Goal: Information Seeking & Learning: Learn about a topic

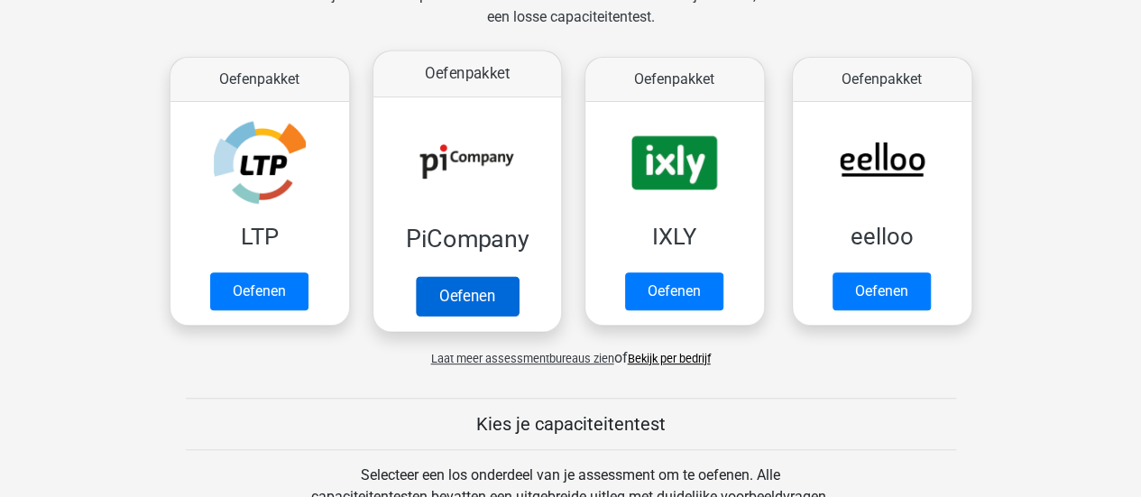
scroll to position [303, 0]
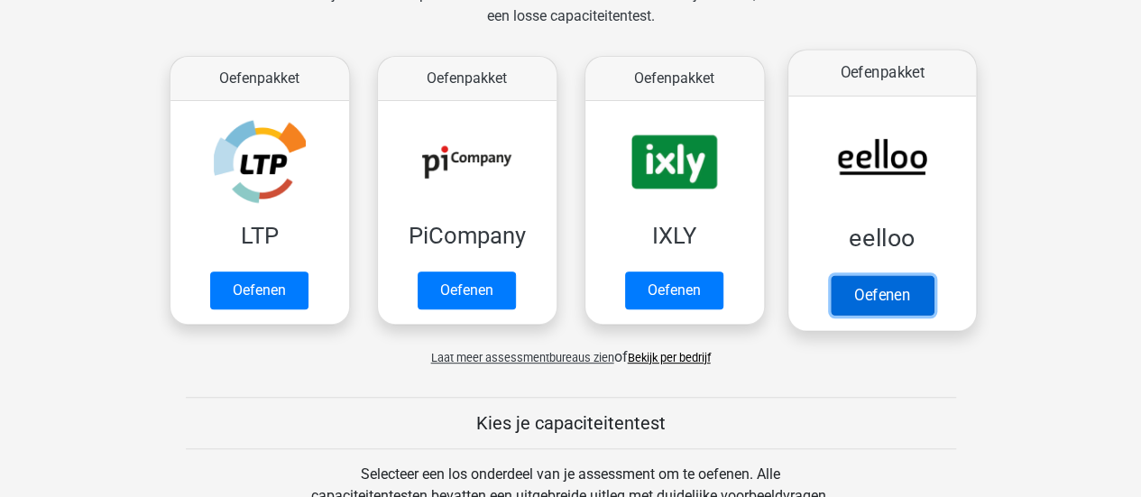
click at [893, 312] on link "Oefenen" at bounding box center [881, 295] width 103 height 40
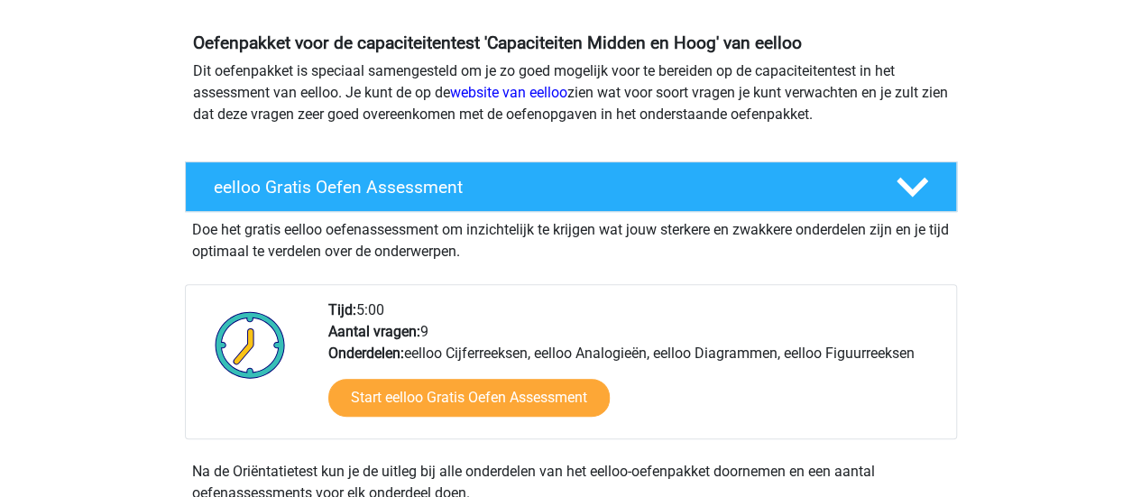
scroll to position [188, 0]
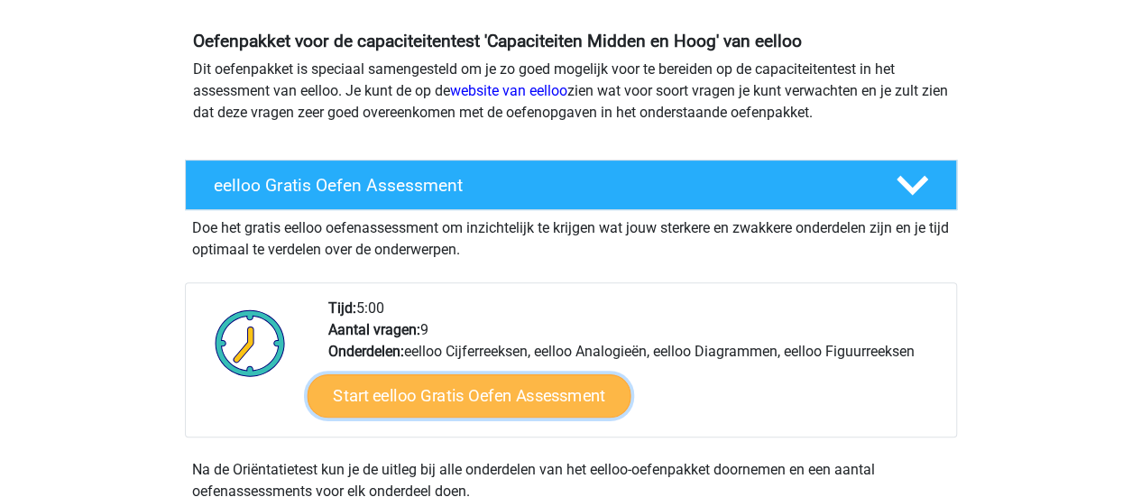
click at [583, 388] on link "Start eelloo Gratis Oefen Assessment" at bounding box center [469, 395] width 324 height 43
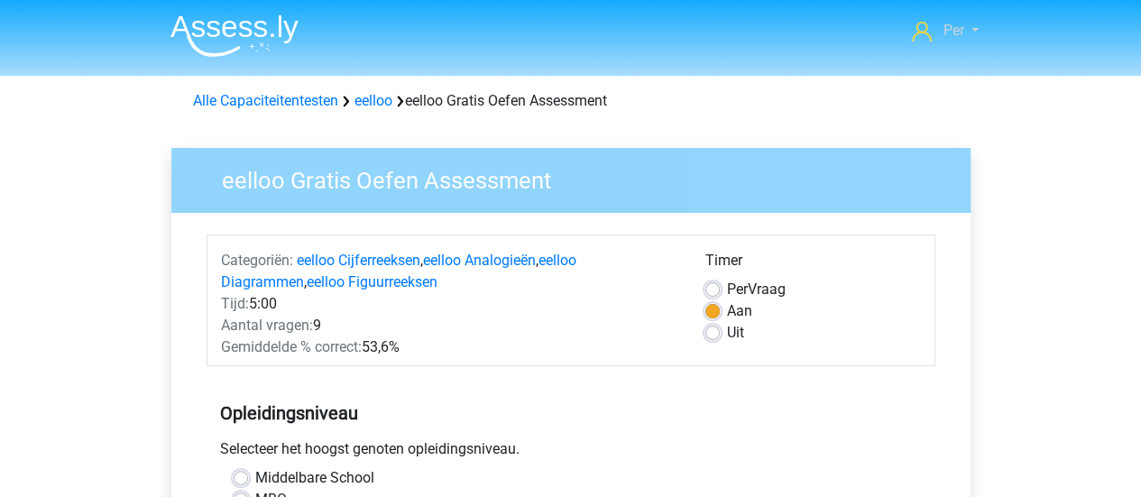
click at [952, 28] on span "Per" at bounding box center [952, 30] width 21 height 17
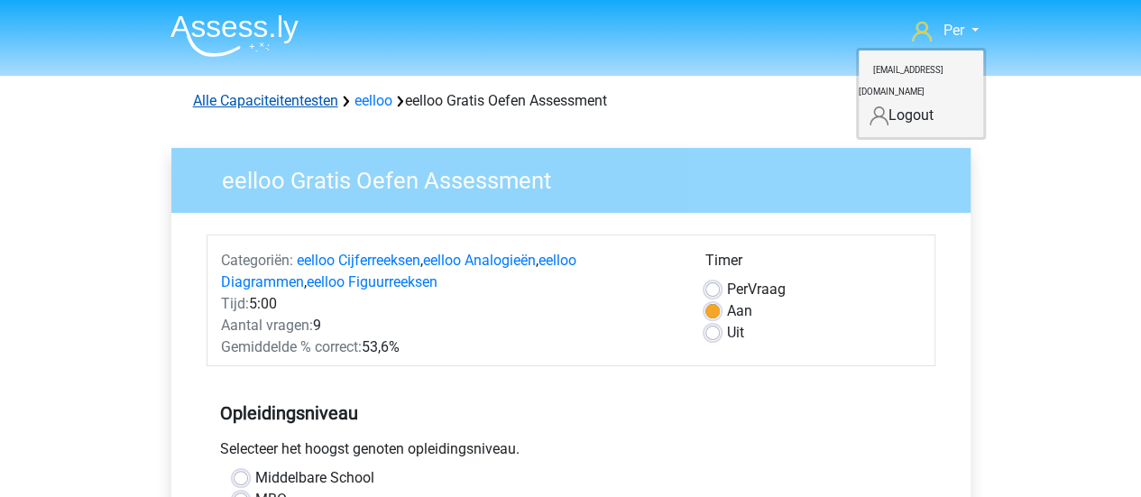
click at [298, 102] on link "Alle Capaciteitentesten" at bounding box center [265, 100] width 145 height 17
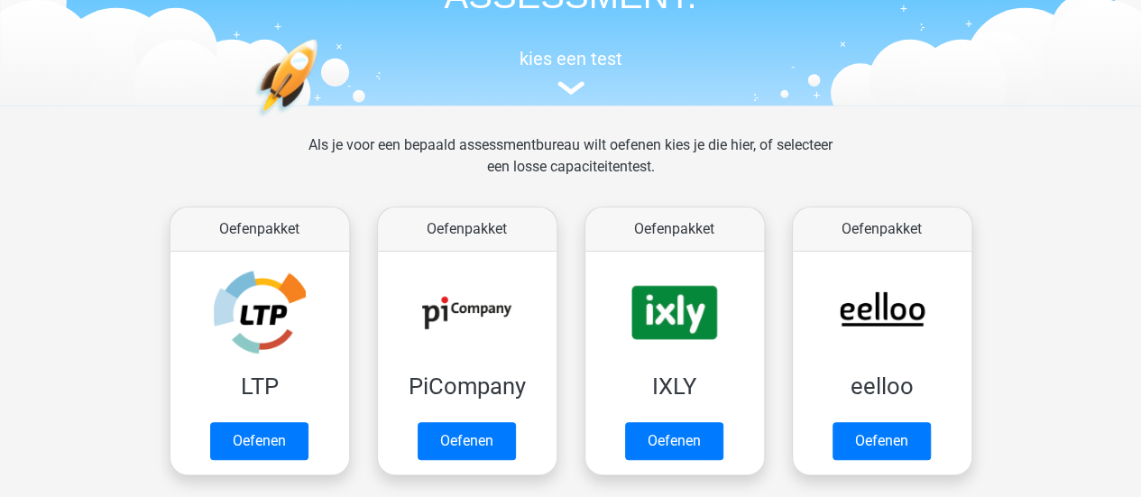
scroll to position [151, 0]
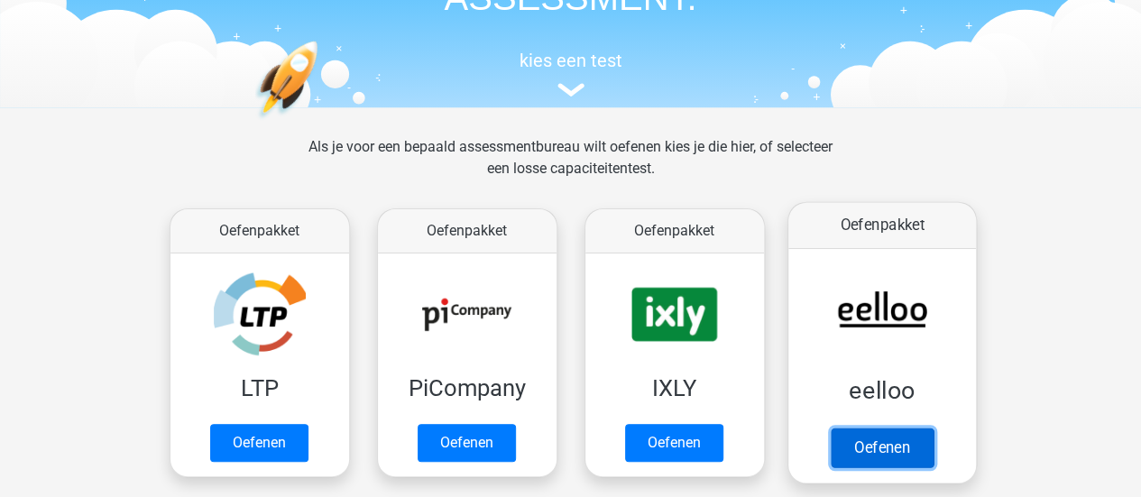
click at [894, 465] on link "Oefenen" at bounding box center [881, 447] width 103 height 40
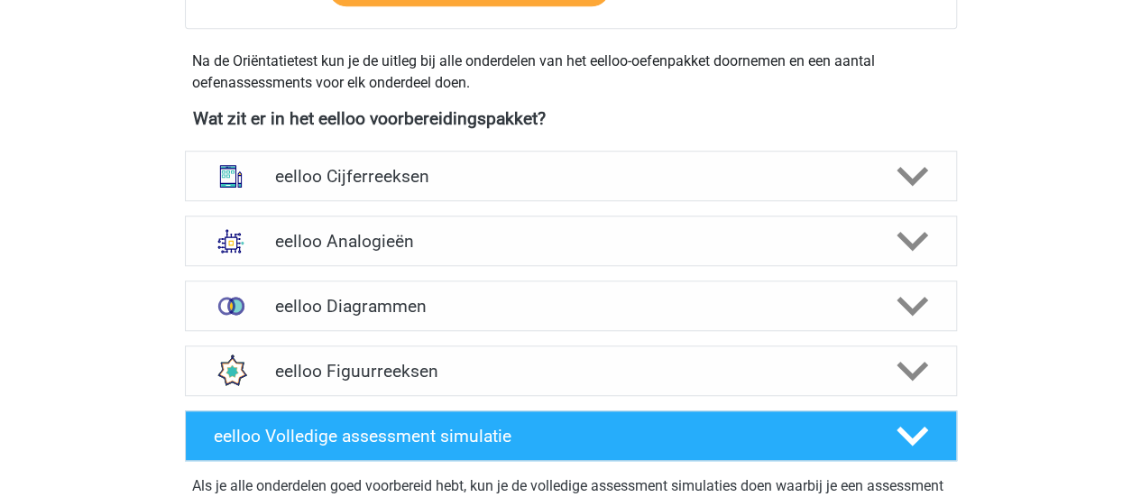
scroll to position [590, 0]
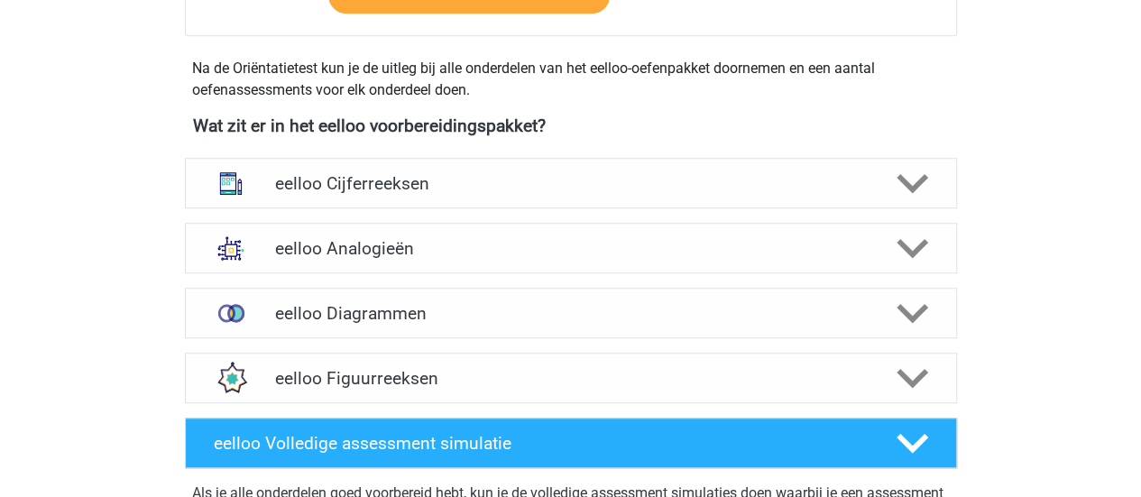
click at [382, 170] on div "eelloo Cijferreeksen" at bounding box center [571, 183] width 772 height 51
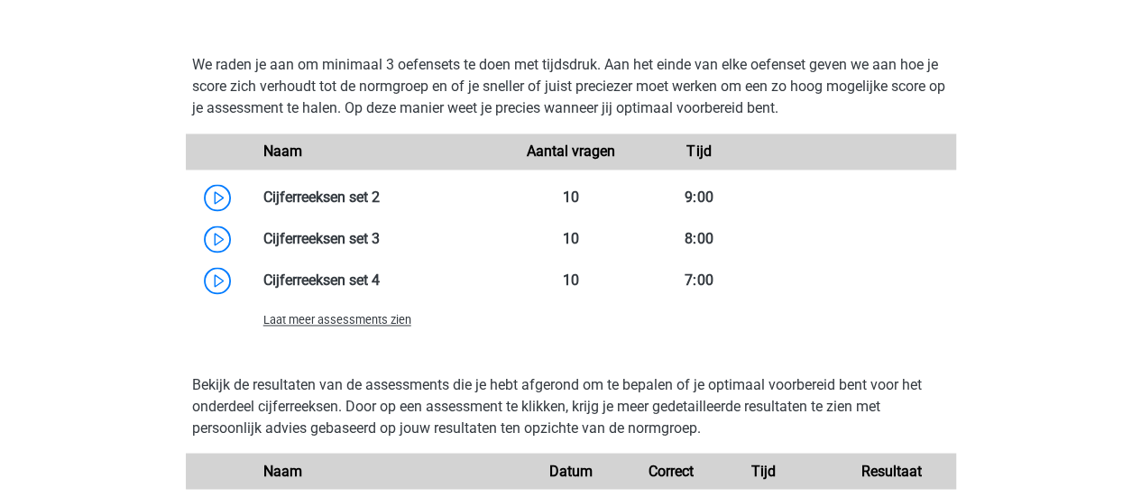
scroll to position [1349, 0]
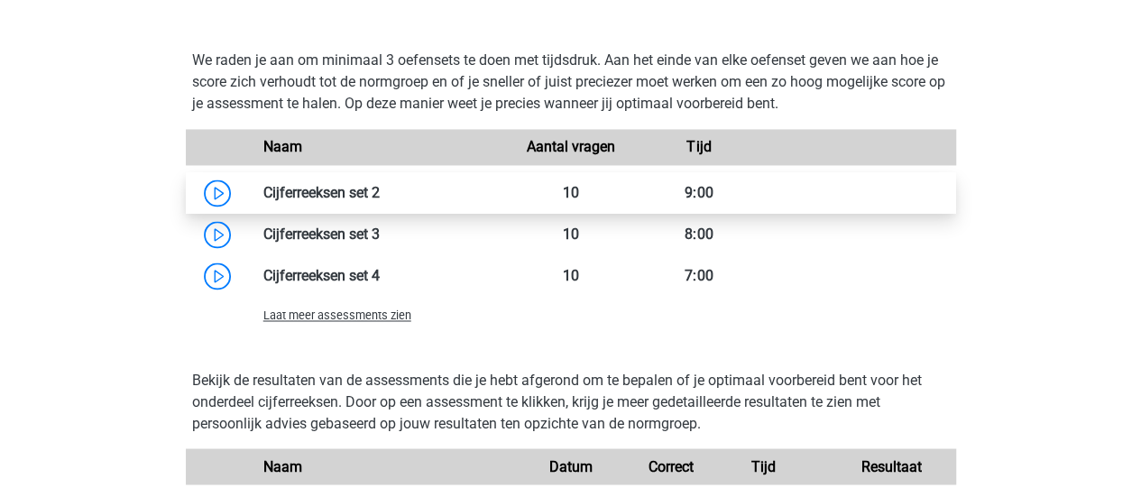
click at [380, 192] on link at bounding box center [380, 192] width 0 height 17
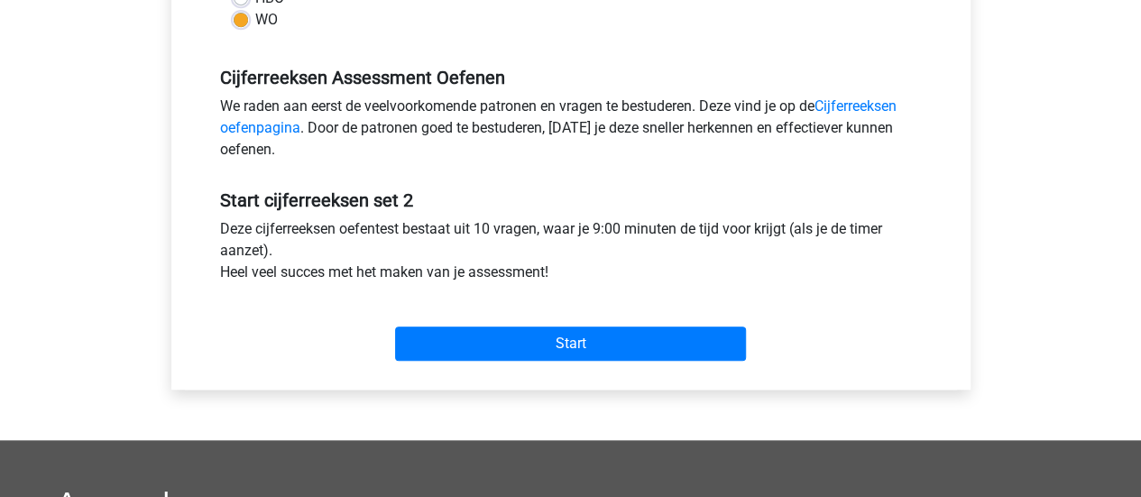
scroll to position [525, 0]
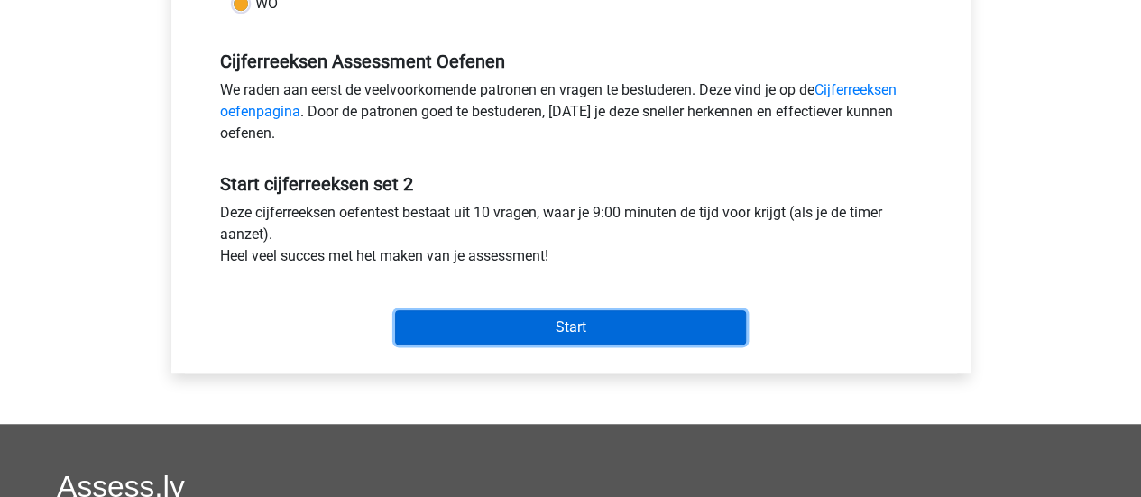
click at [570, 333] on input "Start" at bounding box center [570, 327] width 351 height 34
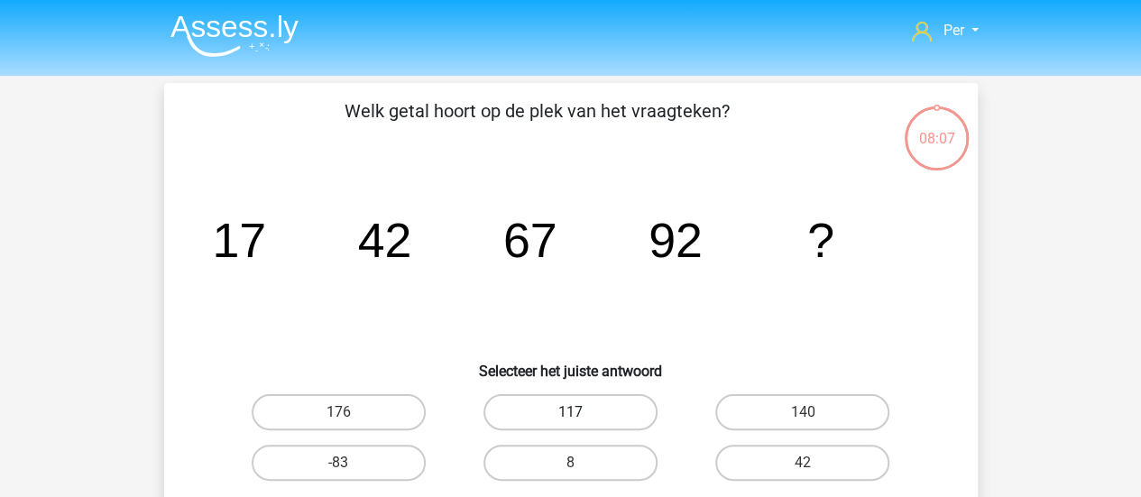
click at [574, 396] on label "117" at bounding box center [570, 412] width 174 height 36
click at [574, 412] on input "117" at bounding box center [576, 418] width 12 height 12
radio input "true"
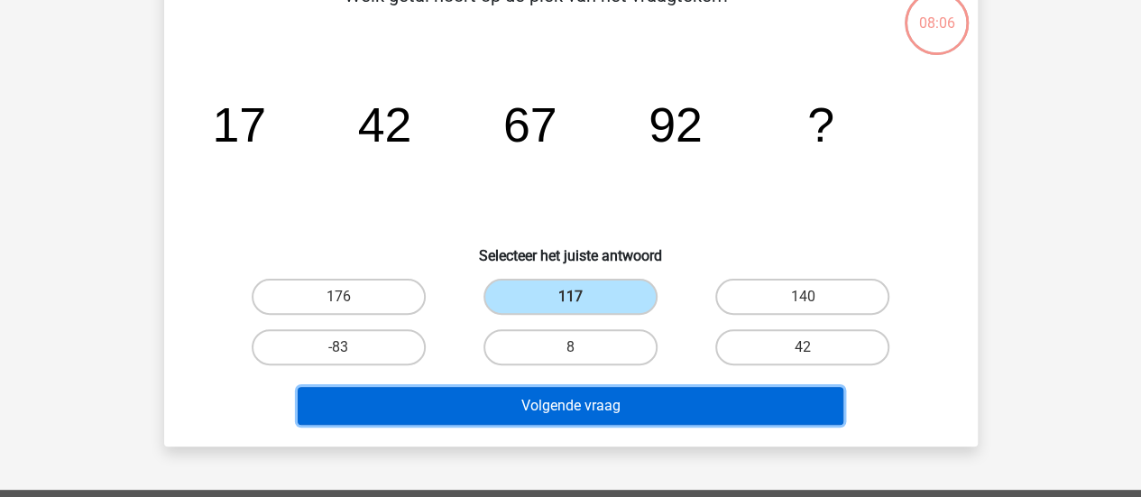
click at [567, 400] on button "Volgende vraag" at bounding box center [571, 406] width 546 height 38
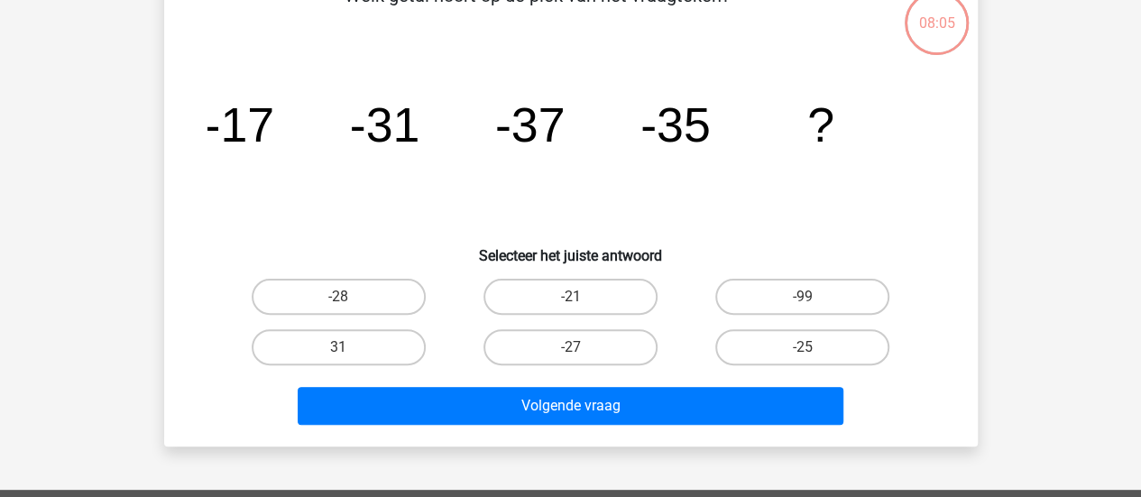
scroll to position [83, 0]
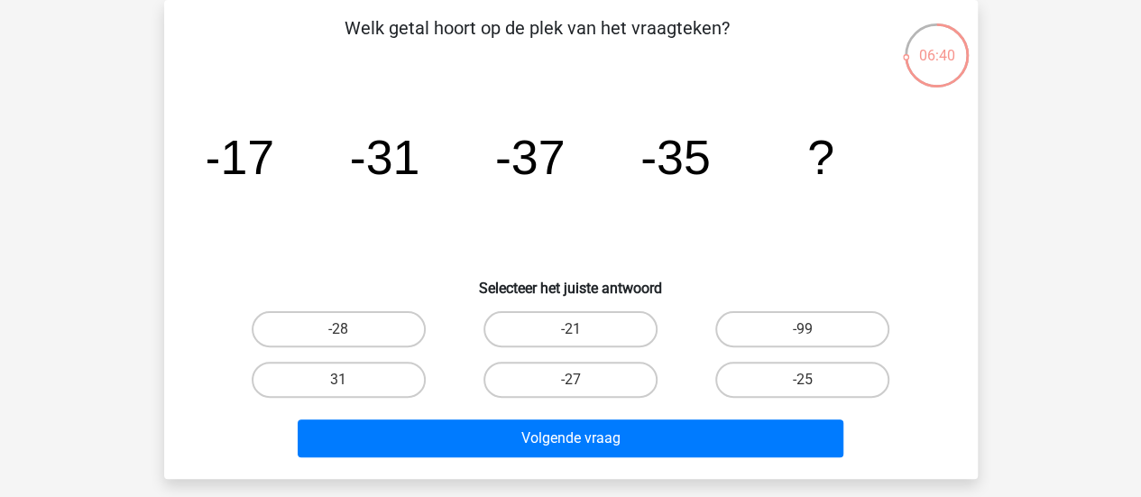
click at [907, 269] on h6 "Selecteer het juiste antwoord" at bounding box center [571, 281] width 756 height 32
click at [400, 329] on label "-28" at bounding box center [339, 329] width 174 height 36
click at [350, 329] on input "-28" at bounding box center [344, 335] width 12 height 12
radio input "true"
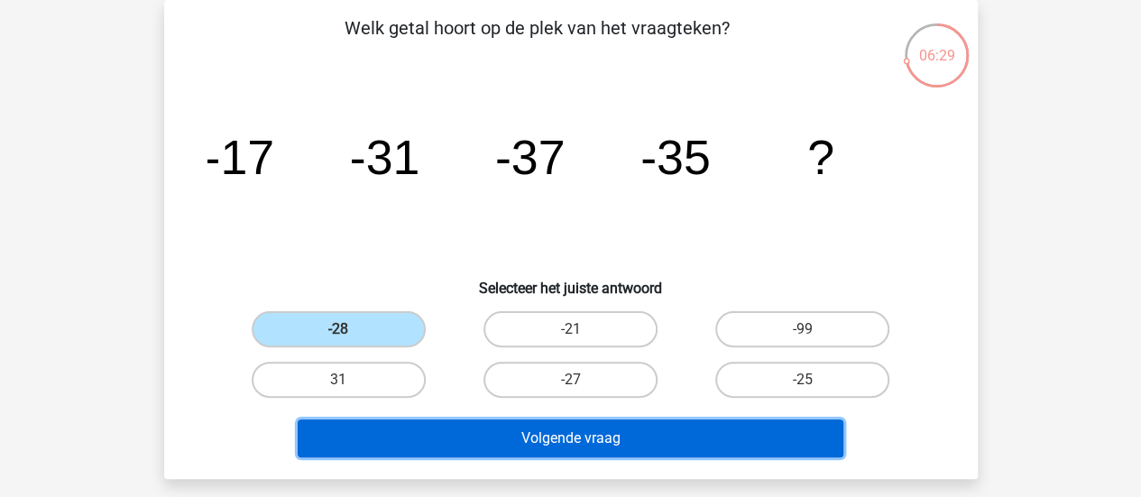
click at [517, 428] on button "Volgende vraag" at bounding box center [571, 438] width 546 height 38
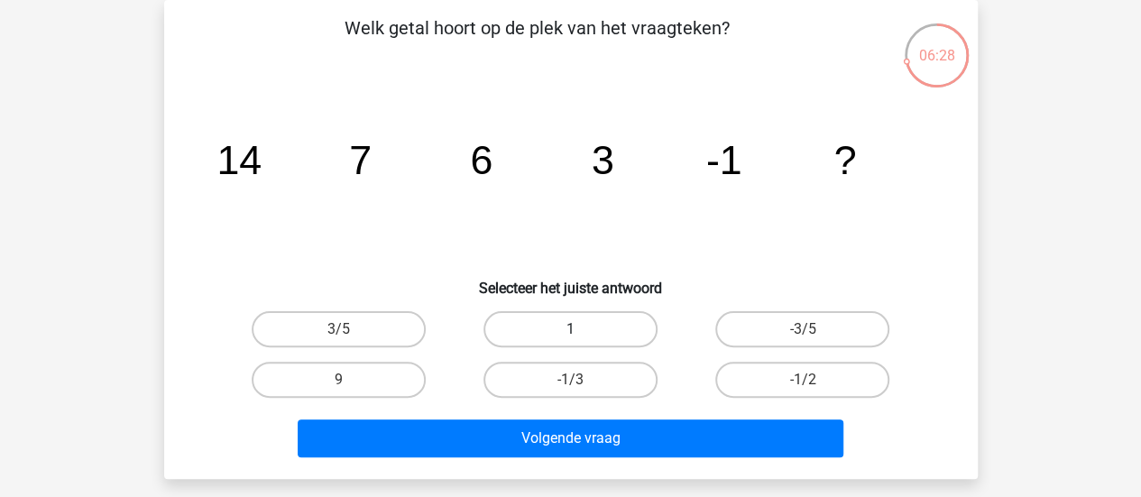
click at [544, 320] on label "1" at bounding box center [570, 329] width 174 height 36
click at [570, 329] on input "1" at bounding box center [576, 335] width 12 height 12
radio input "true"
click at [786, 383] on label "-1/2" at bounding box center [802, 380] width 174 height 36
click at [803, 383] on input "-1/2" at bounding box center [809, 386] width 12 height 12
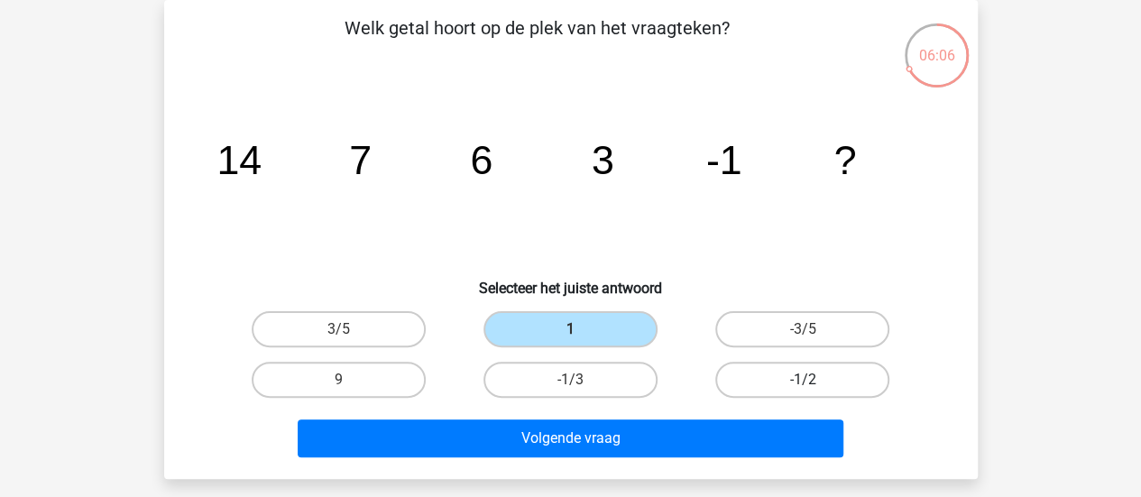
radio input "true"
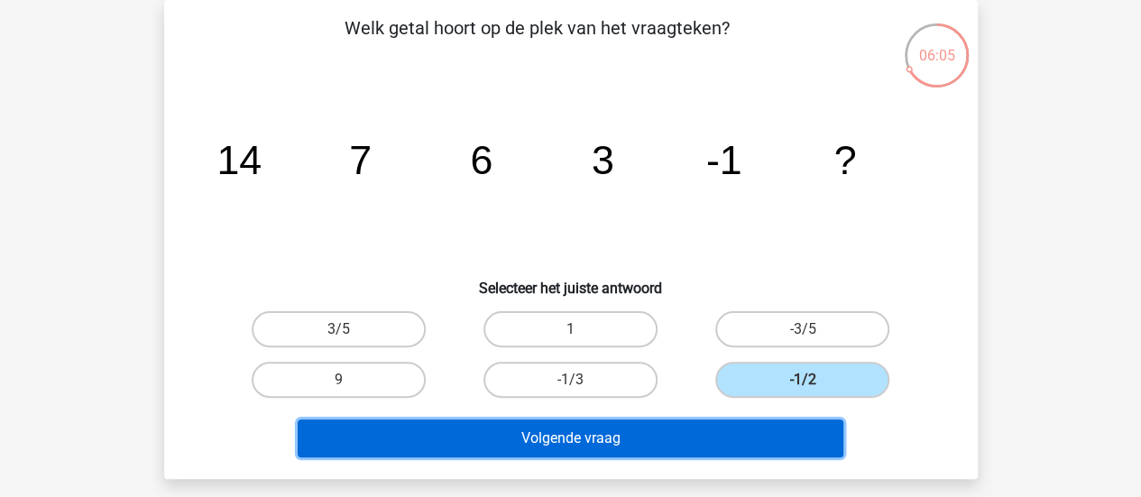
click at [716, 449] on button "Volgende vraag" at bounding box center [571, 438] width 546 height 38
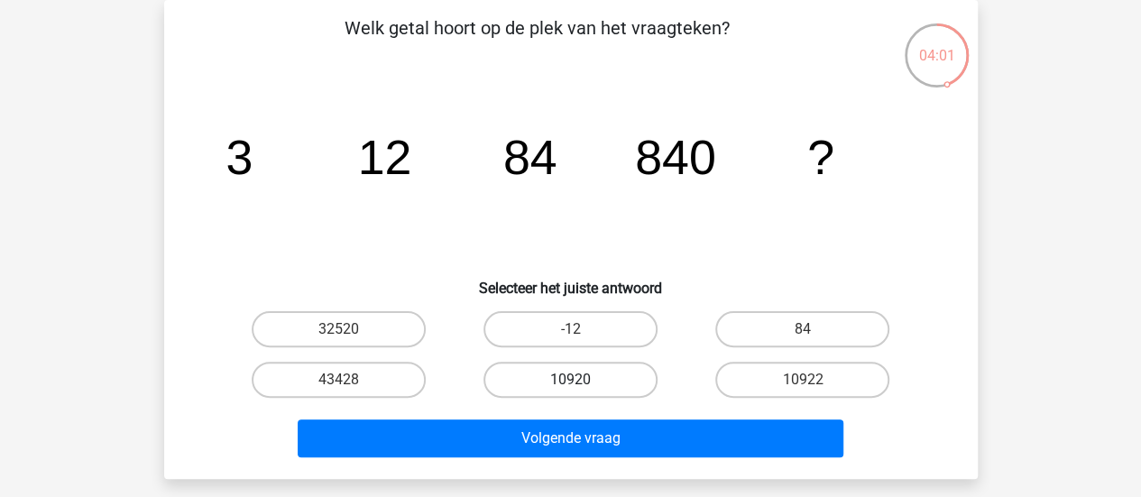
click at [606, 379] on label "10920" at bounding box center [570, 380] width 174 height 36
click at [582, 380] on input "10920" at bounding box center [576, 386] width 12 height 12
radio input "true"
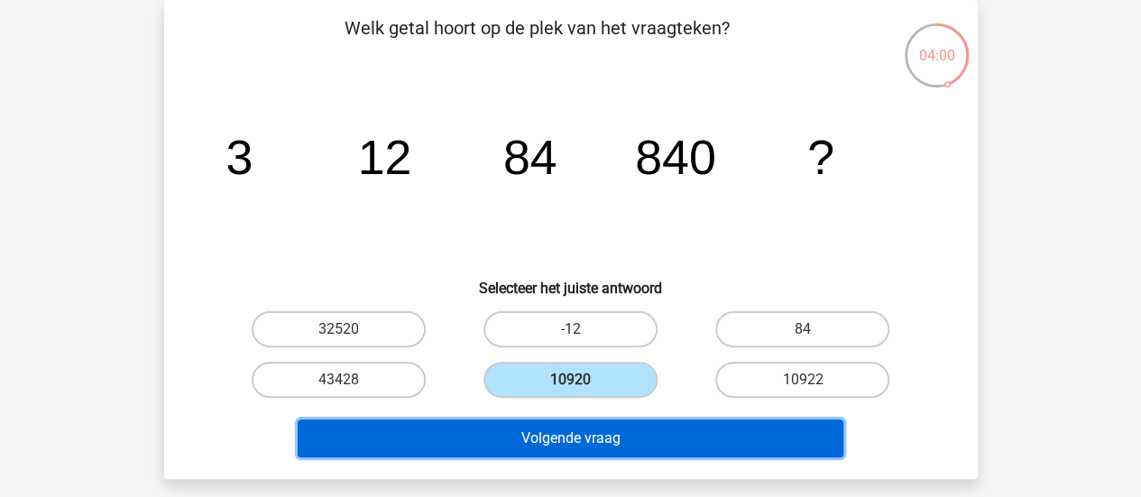
click at [580, 427] on button "Volgende vraag" at bounding box center [571, 438] width 546 height 38
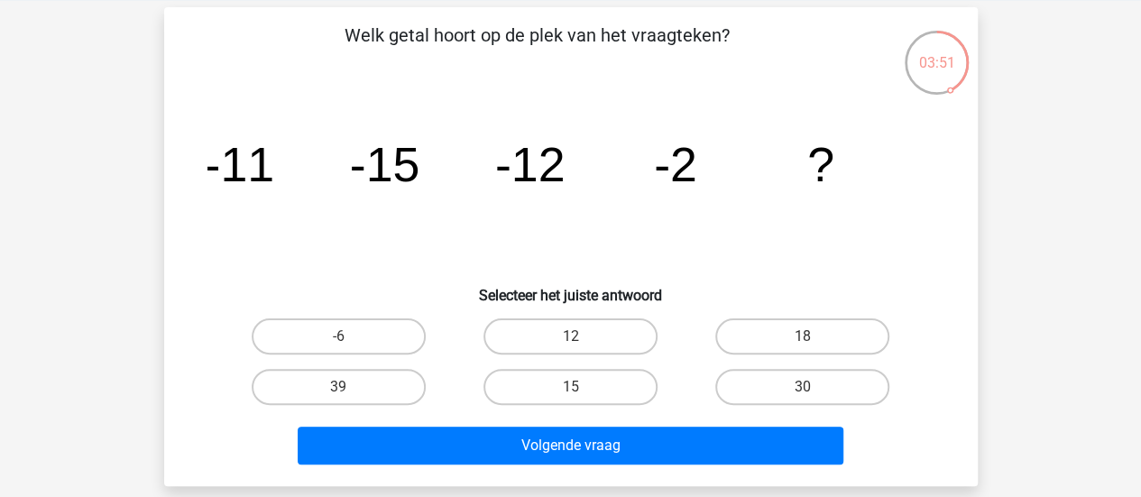
scroll to position [78, 0]
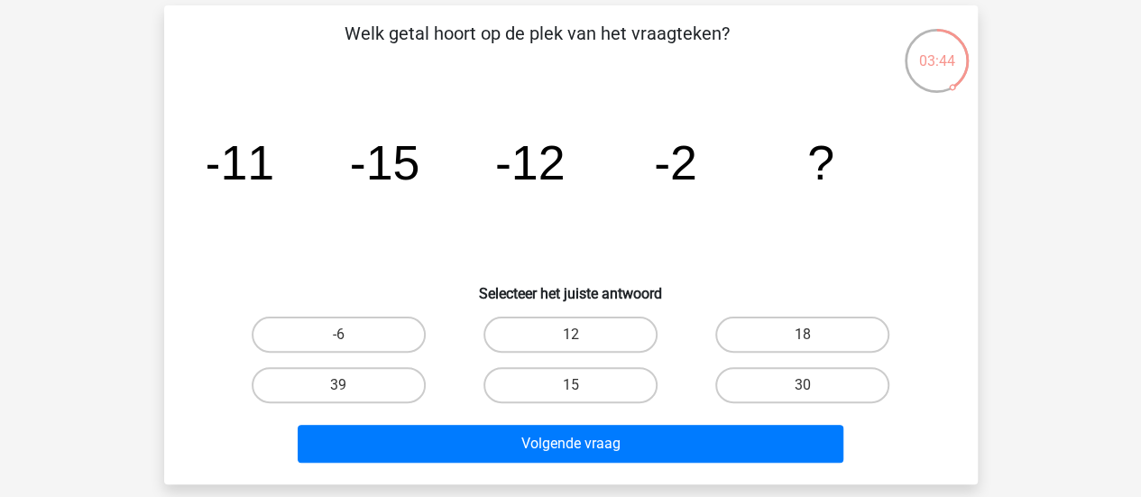
click at [611, 305] on div "Welk getal hoort op de plek van het vraagteken? image/svg+xml -11 -15 -12 -2 ? …" at bounding box center [570, 245] width 799 height 450
click at [596, 378] on label "15" at bounding box center [570, 385] width 174 height 36
click at [582, 385] on input "15" at bounding box center [576, 391] width 12 height 12
radio input "true"
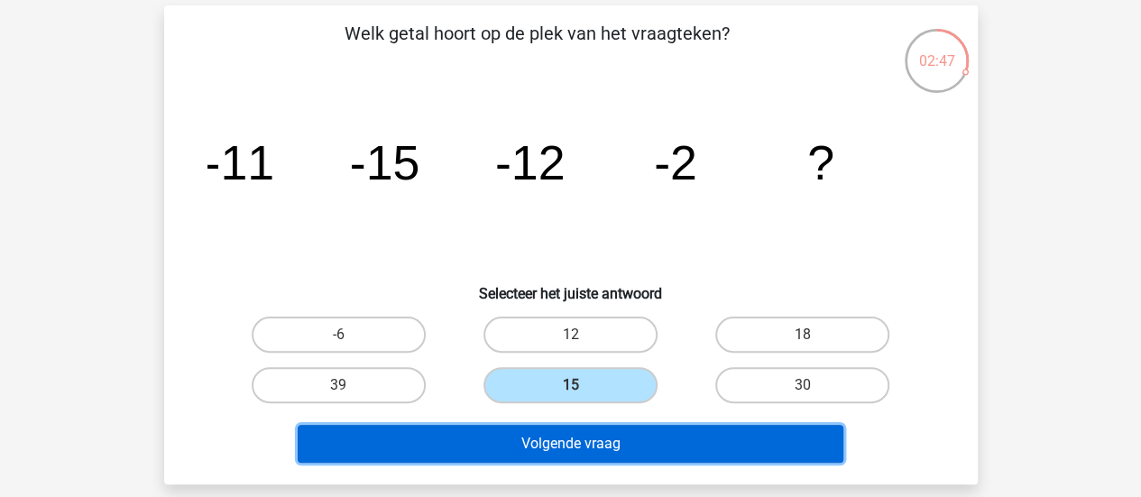
click at [586, 433] on button "Volgende vraag" at bounding box center [571, 444] width 546 height 38
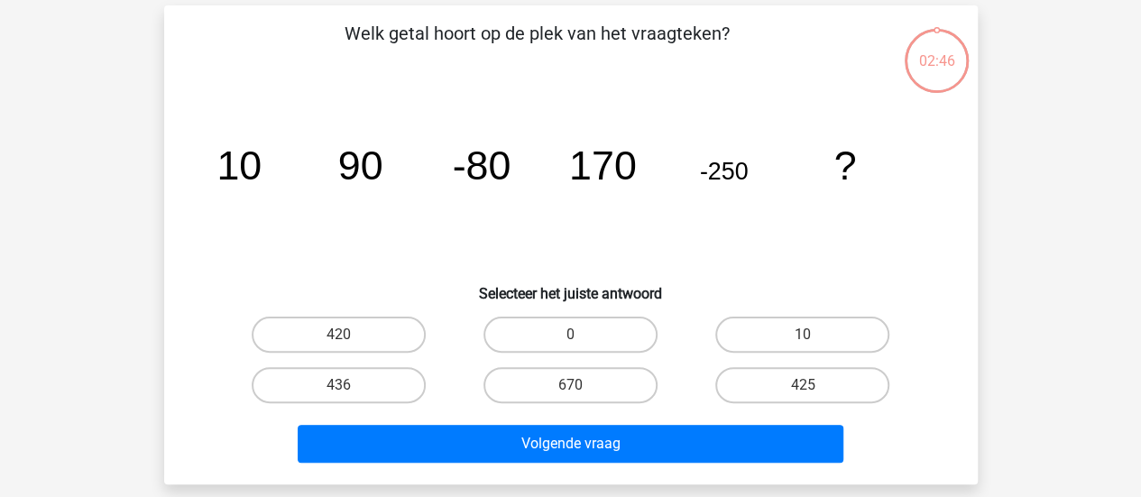
scroll to position [83, 0]
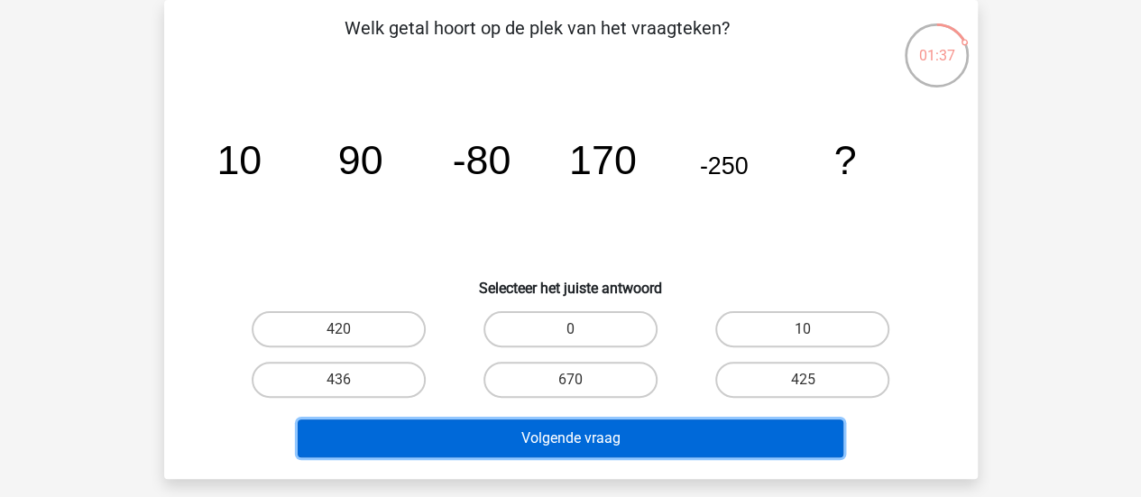
click at [586, 433] on button "Volgende vraag" at bounding box center [571, 438] width 546 height 38
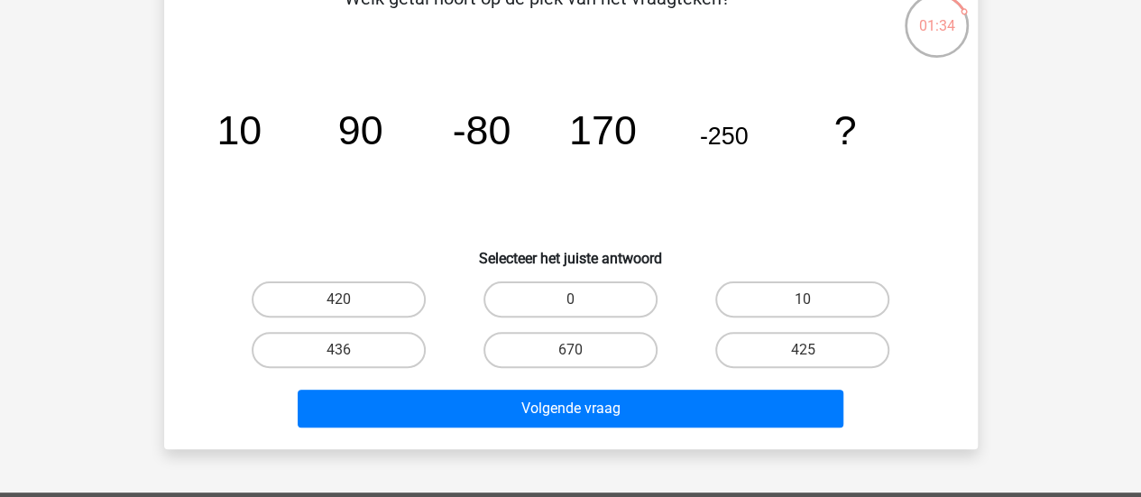
scroll to position [106, 0]
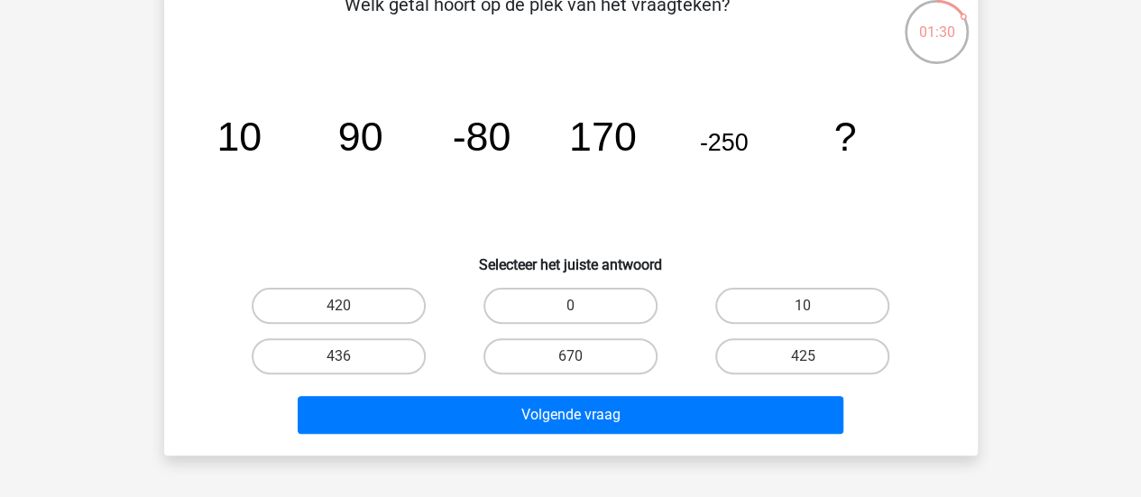
click at [405, 255] on h6 "Selecteer het juiste antwoord" at bounding box center [571, 258] width 756 height 32
click at [363, 309] on label "420" at bounding box center [339, 306] width 174 height 36
click at [350, 309] on input "420" at bounding box center [344, 312] width 12 height 12
radio input "true"
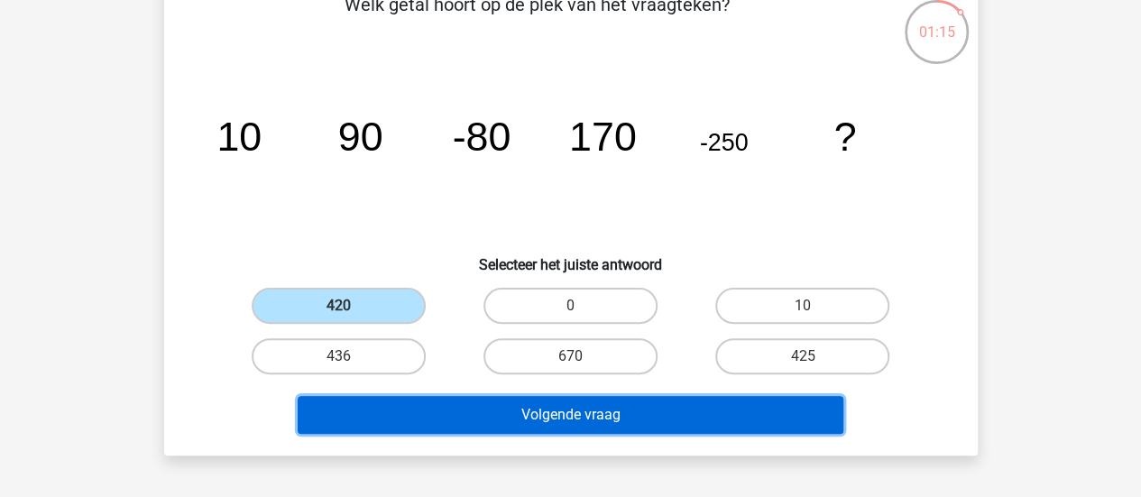
click at [534, 403] on button "Volgende vraag" at bounding box center [571, 415] width 546 height 38
click at [519, 407] on button "Volgende vraag" at bounding box center [571, 415] width 546 height 38
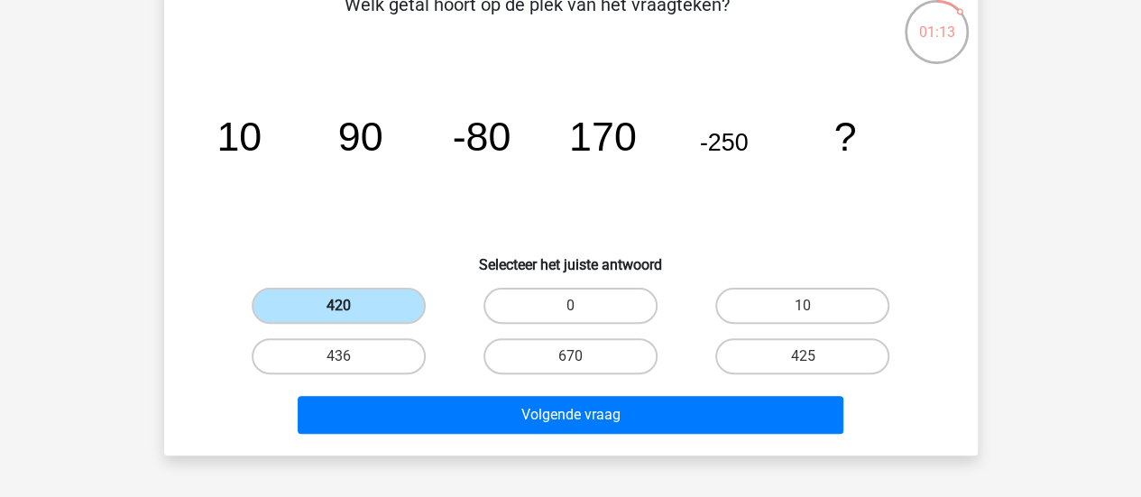
click at [361, 317] on label "420" at bounding box center [339, 306] width 174 height 36
click at [350, 317] on input "420" at bounding box center [344, 312] width 12 height 12
click at [509, 394] on div "Volgende vraag" at bounding box center [571, 411] width 756 height 60
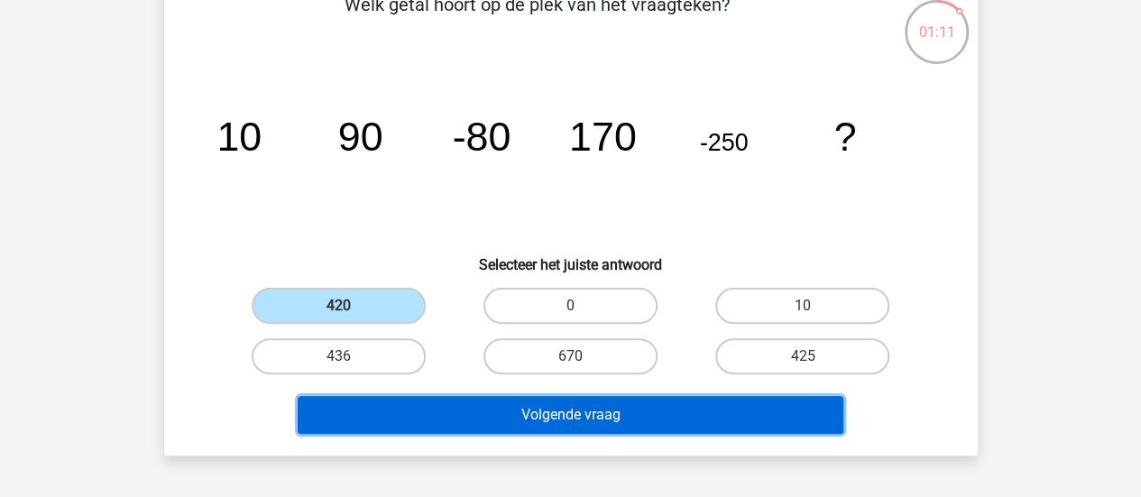
click at [509, 400] on button "Volgende vraag" at bounding box center [571, 415] width 546 height 38
click at [508, 410] on button "Volgende vraag" at bounding box center [571, 415] width 546 height 38
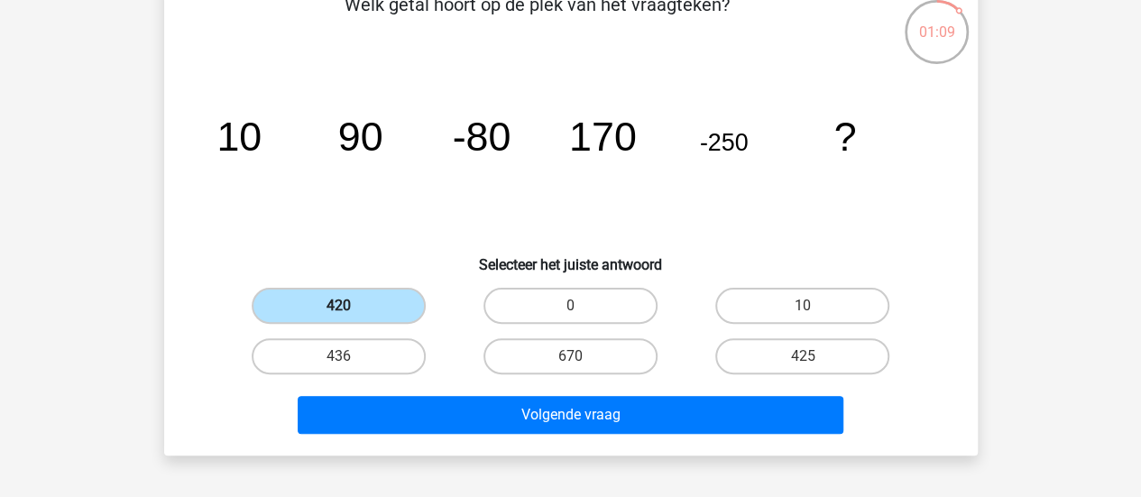
click at [334, 294] on label "420" at bounding box center [339, 306] width 174 height 36
click at [338, 306] on input "420" at bounding box center [344, 312] width 12 height 12
click at [334, 294] on label "420" at bounding box center [339, 306] width 174 height 36
click at [338, 306] on input "420" at bounding box center [344, 312] width 12 height 12
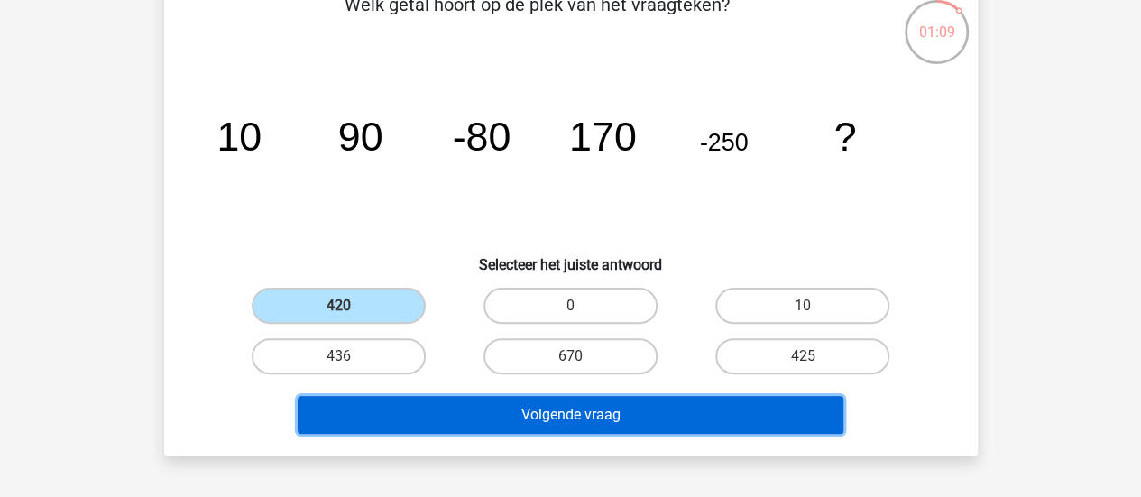
click at [532, 428] on button "Volgende vraag" at bounding box center [571, 415] width 546 height 38
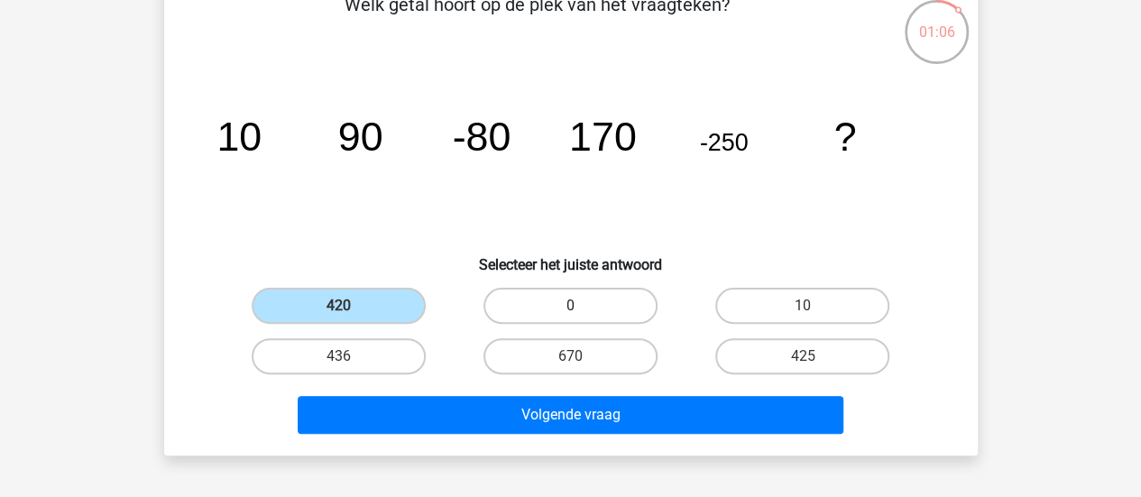
click at [599, 315] on label "0" at bounding box center [570, 306] width 174 height 36
click at [582, 315] on input "0" at bounding box center [576, 312] width 12 height 12
radio input "true"
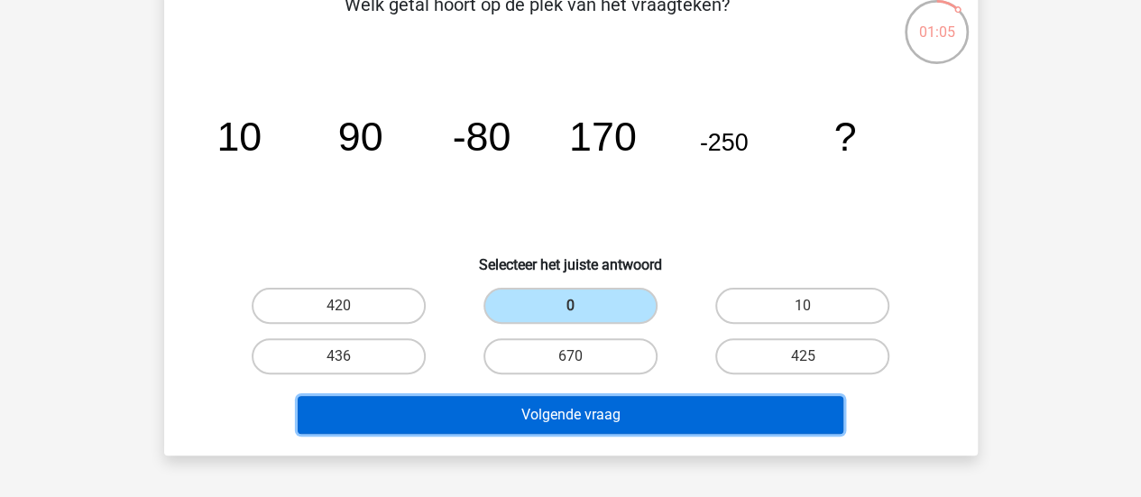
click at [557, 409] on button "Volgende vraag" at bounding box center [571, 415] width 546 height 38
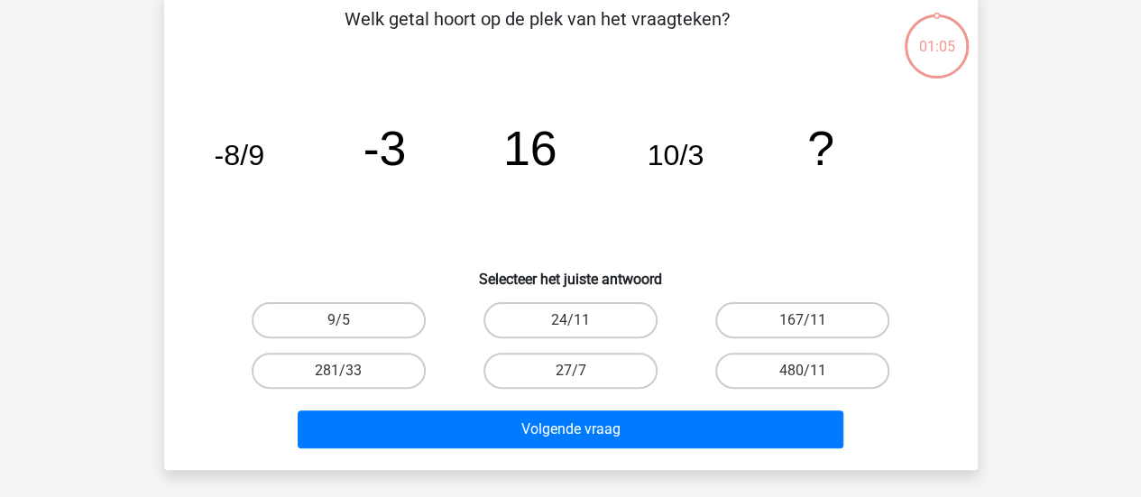
scroll to position [83, 0]
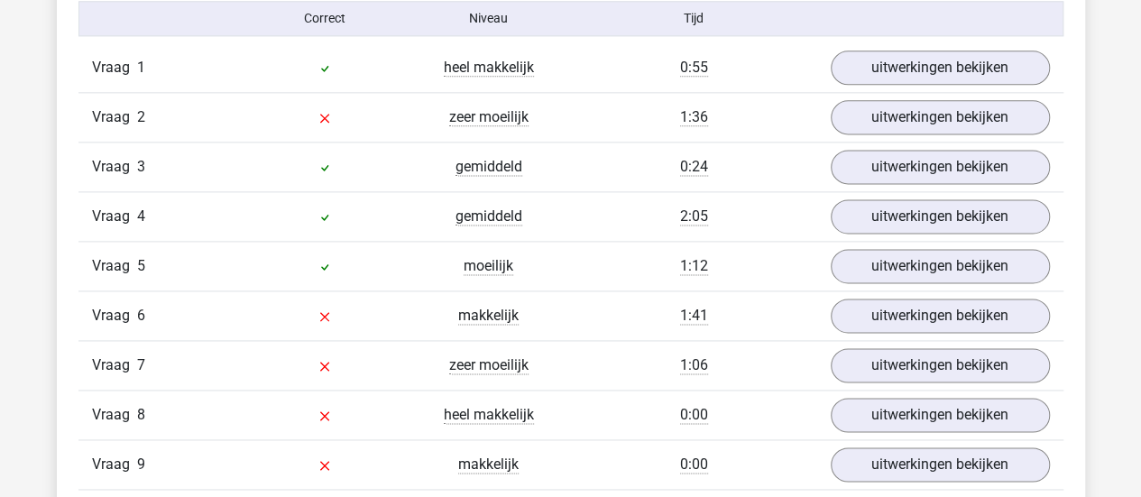
scroll to position [1172, 0]
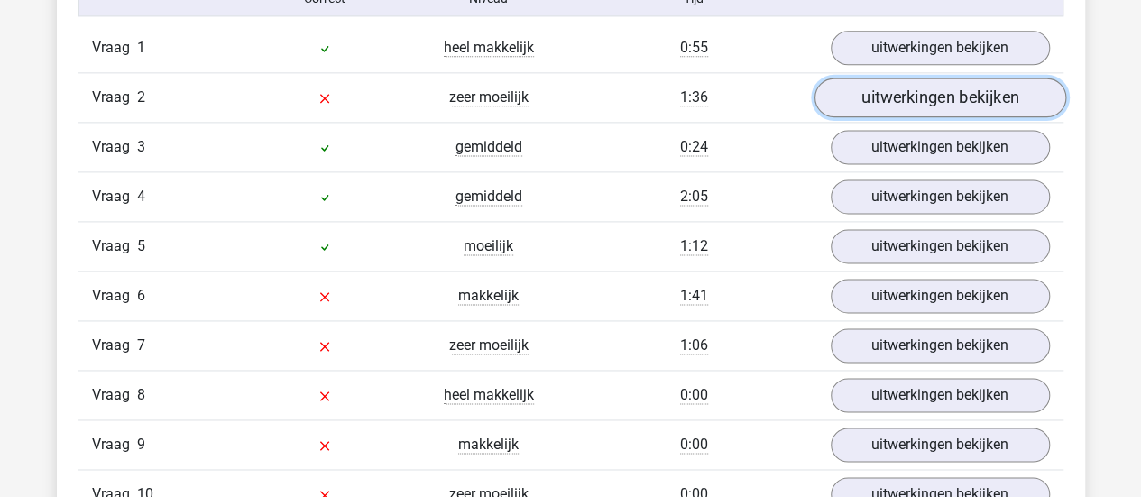
click at [931, 93] on link "uitwerkingen bekijken" at bounding box center [940, 98] width 252 height 40
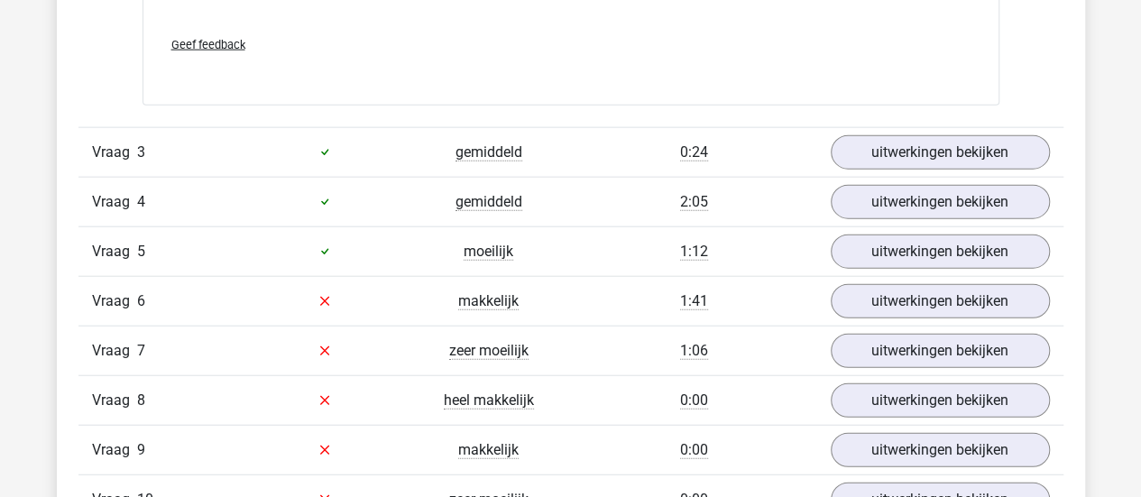
scroll to position [2090, 0]
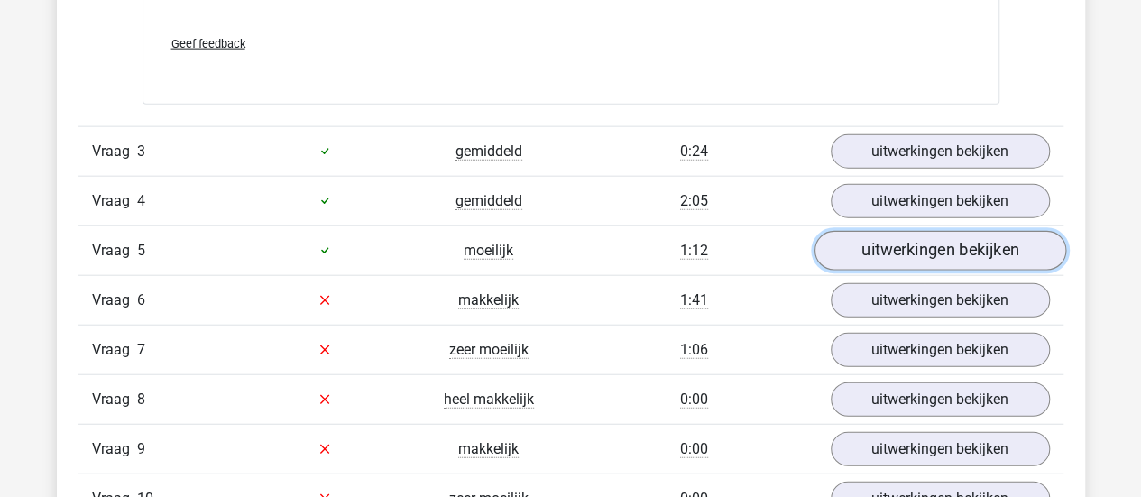
click at [902, 253] on link "uitwerkingen bekijken" at bounding box center [940, 251] width 252 height 40
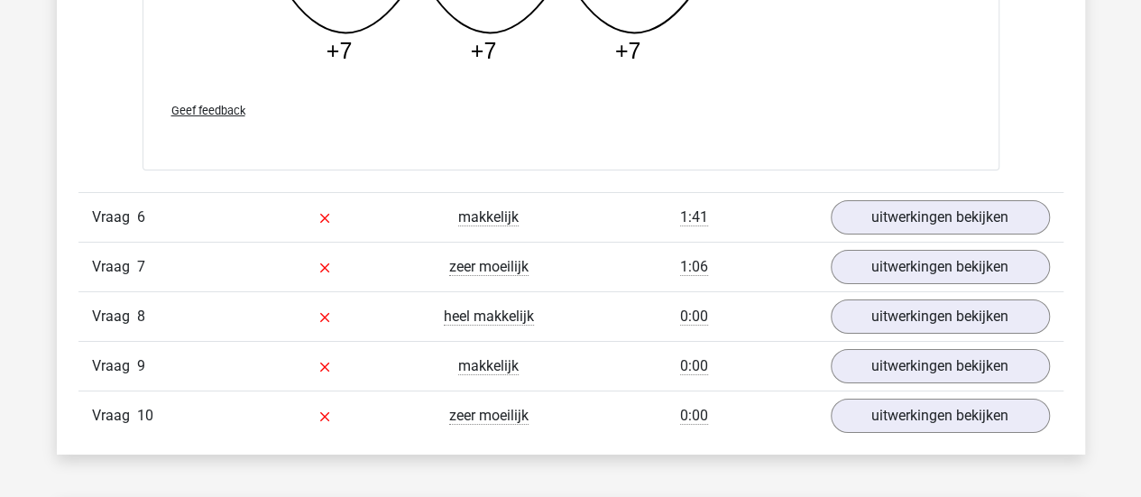
scroll to position [3107, 0]
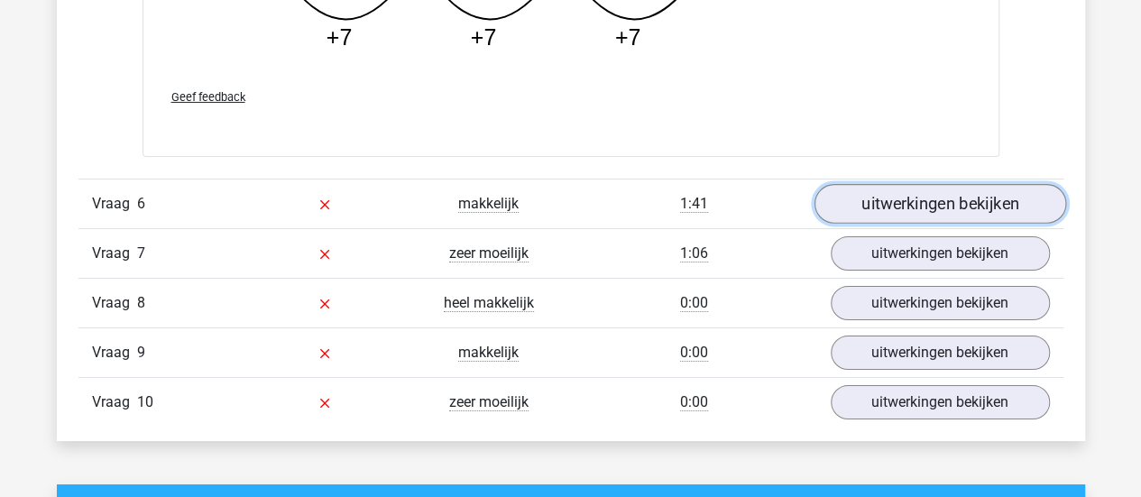
click at [936, 205] on link "uitwerkingen bekijken" at bounding box center [940, 205] width 252 height 40
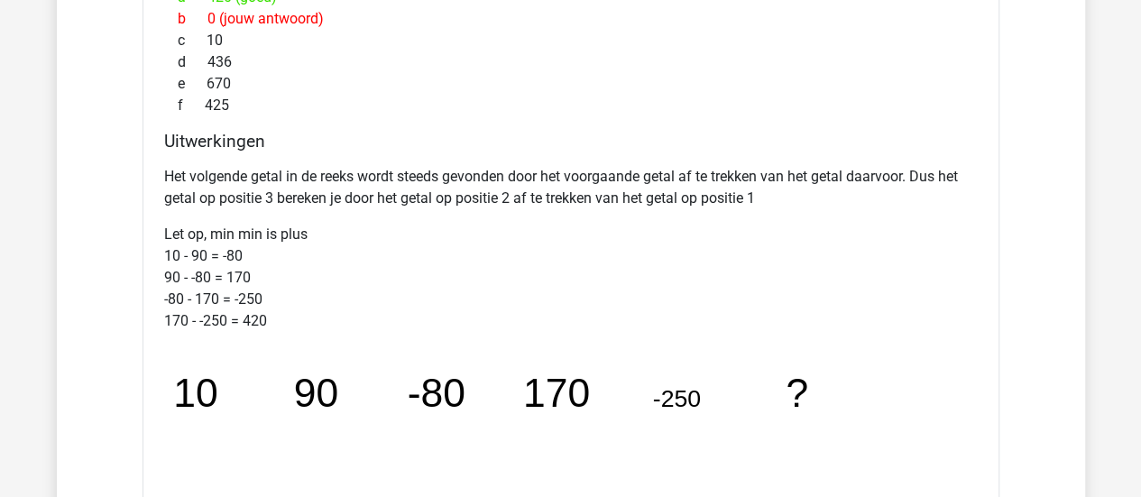
scroll to position [3621, 0]
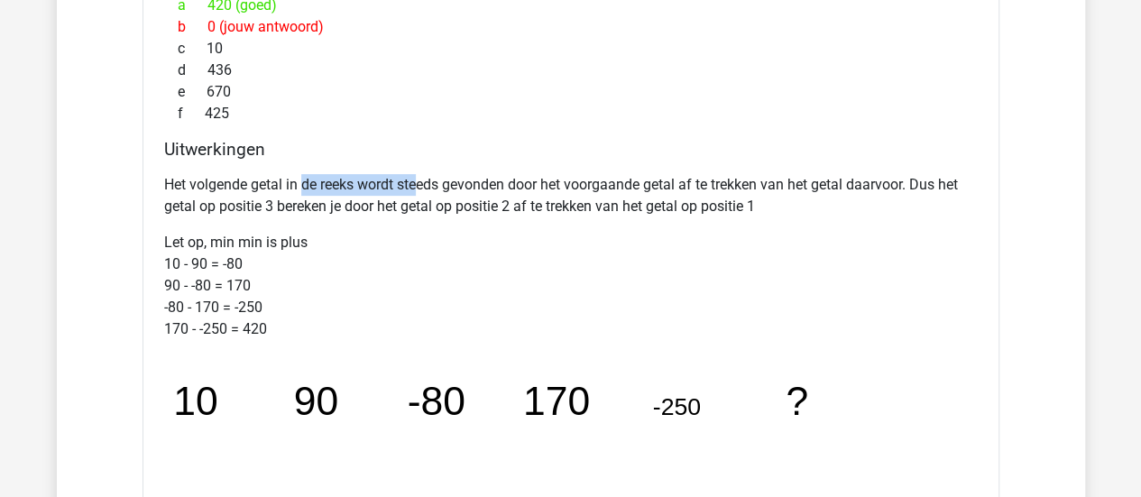
drag, startPoint x: 300, startPoint y: 166, endPoint x: 422, endPoint y: 176, distance: 122.2
click at [422, 176] on div "Het volgende getal in de reeks wordt steeds gevonden door het voorgaande getal …" at bounding box center [571, 354] width 814 height 375
click at [422, 176] on p "Het volgende getal in de reeks wordt steeds gevonden door het voorgaande getal …" at bounding box center [571, 195] width 814 height 43
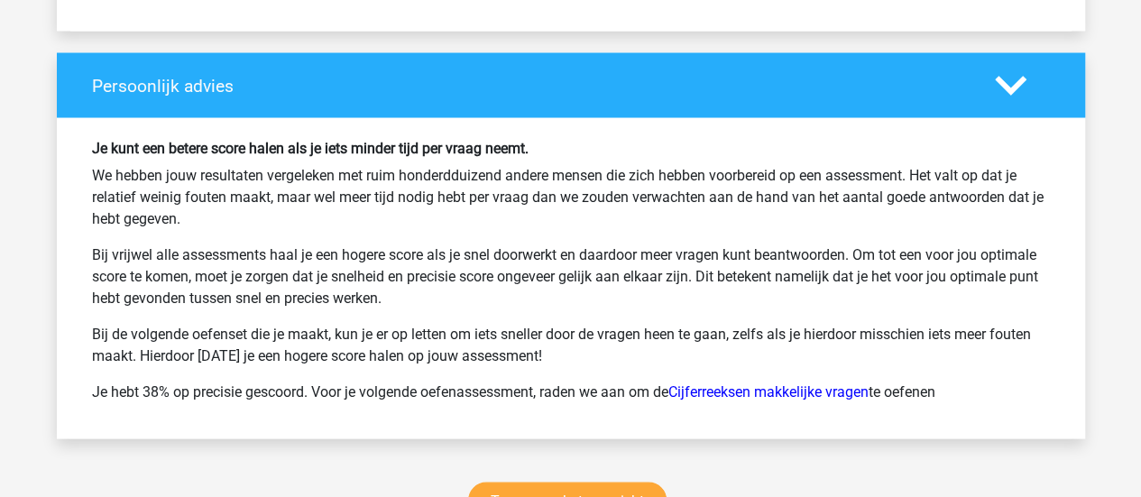
scroll to position [5192, 0]
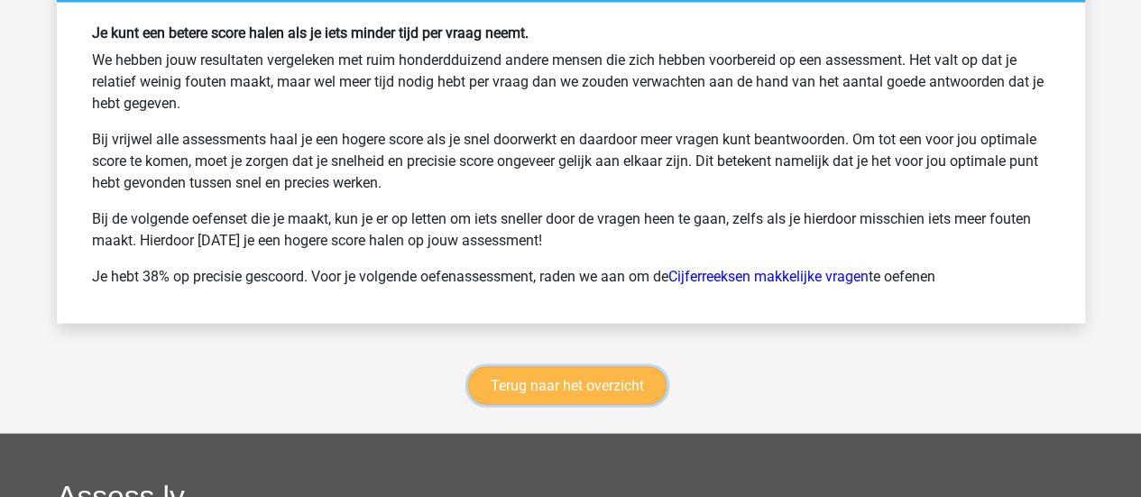
click at [551, 373] on link "Terug naar het overzicht" at bounding box center [567, 386] width 198 height 38
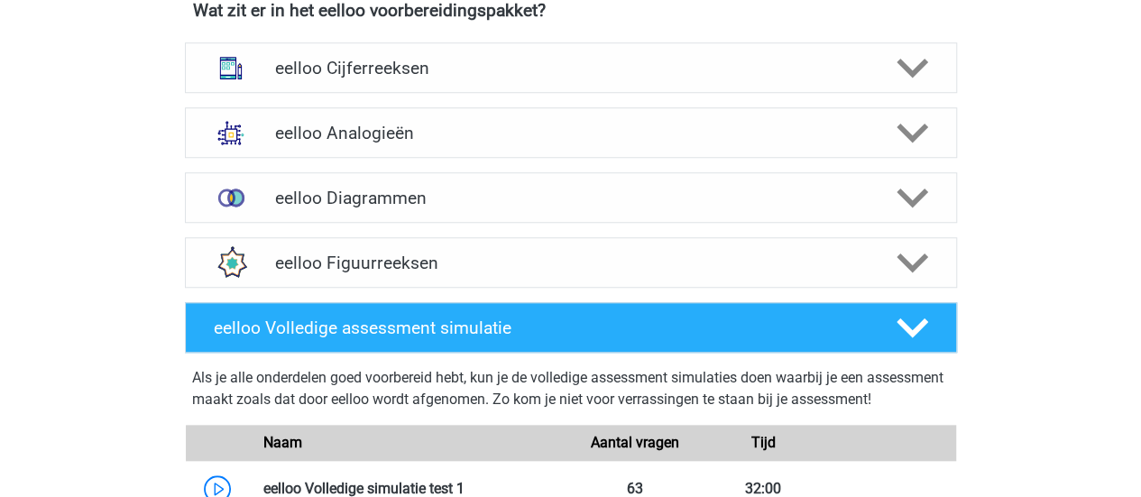
scroll to position [703, 0]
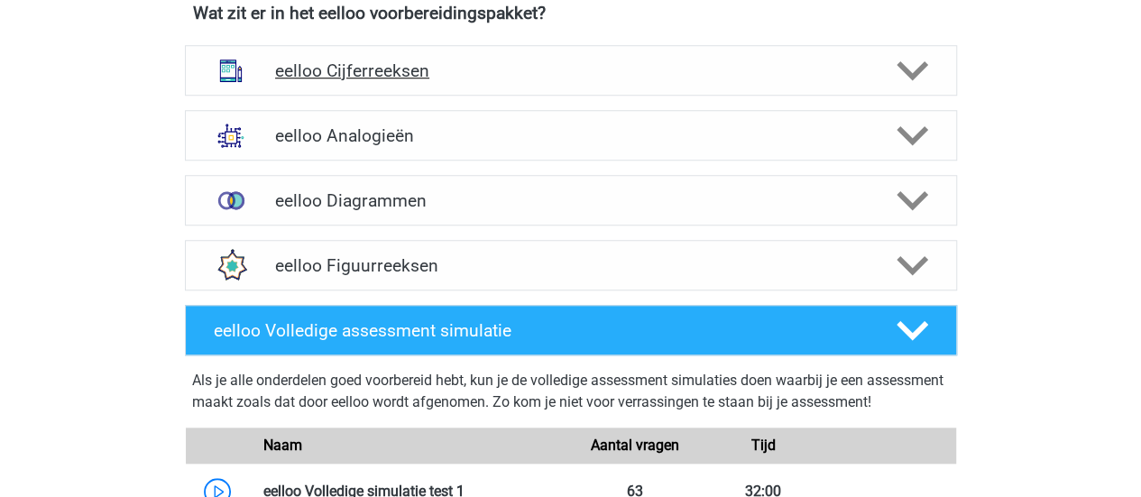
click at [513, 84] on div "eelloo Cijferreeksen" at bounding box center [571, 70] width 772 height 51
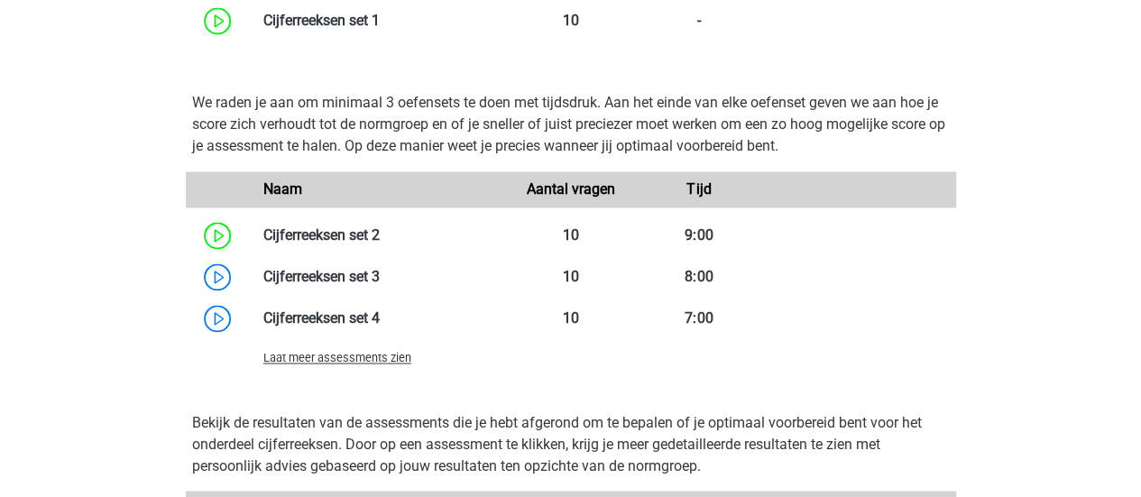
scroll to position [1308, 0]
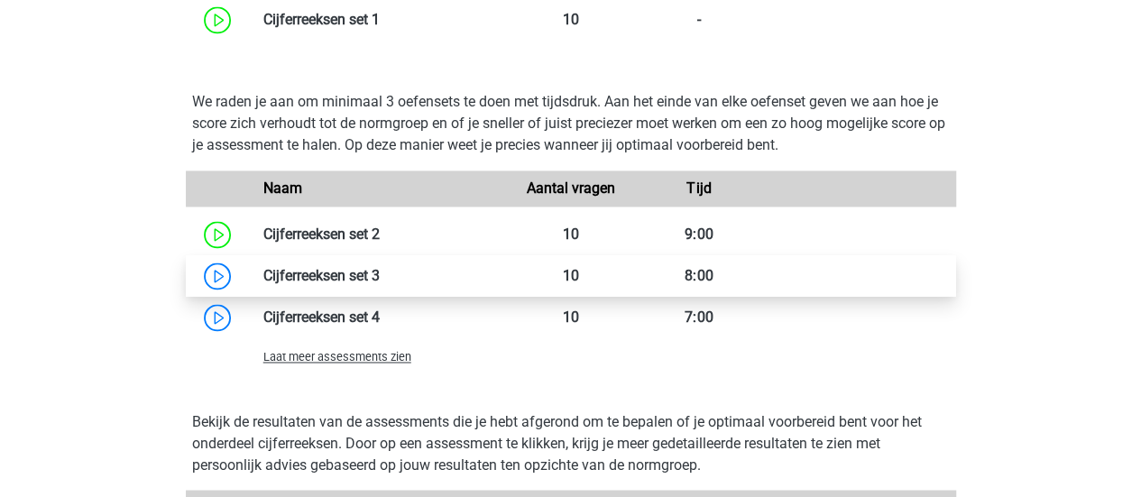
click at [380, 275] on link at bounding box center [380, 275] width 0 height 17
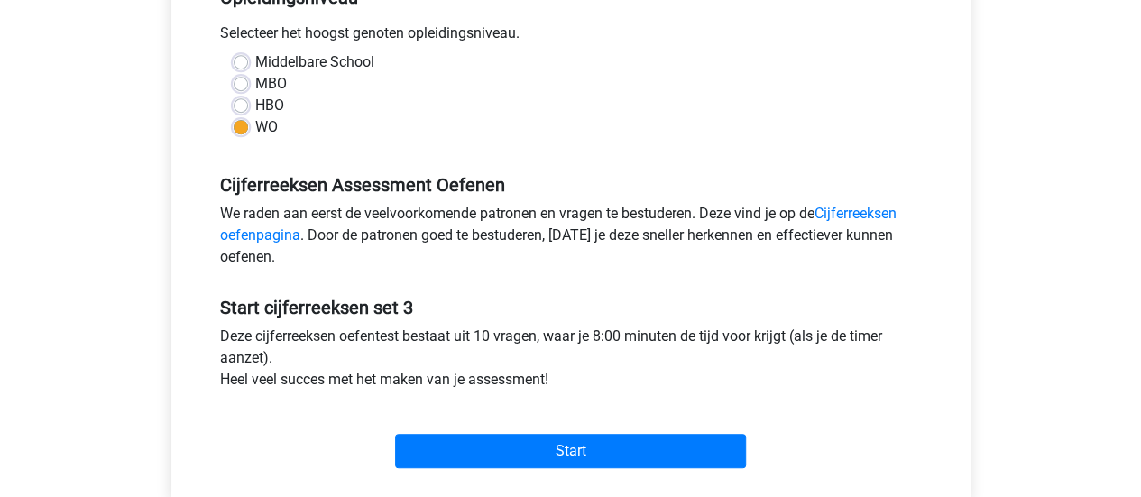
scroll to position [451, 0]
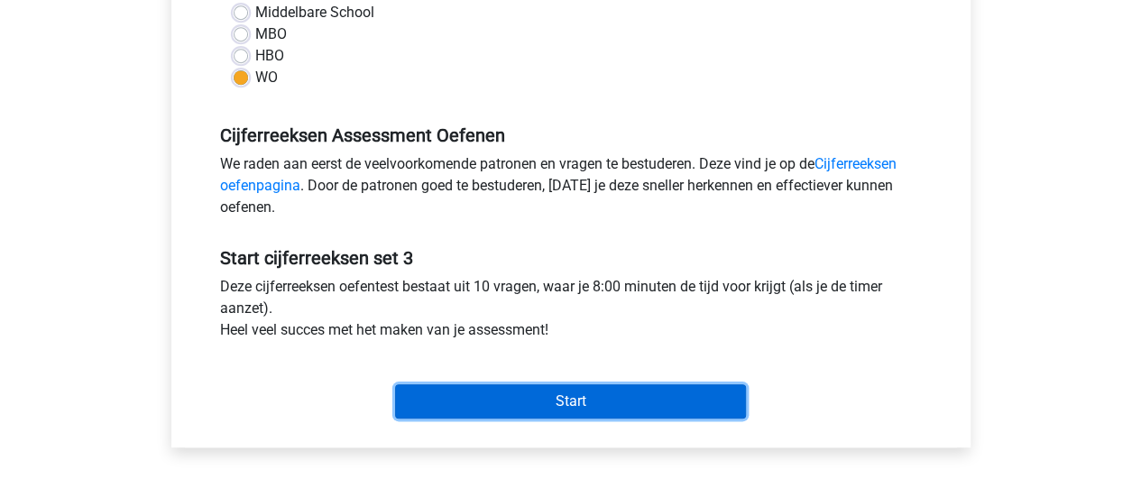
click at [485, 399] on input "Start" at bounding box center [570, 401] width 351 height 34
click at [563, 400] on input "Start" at bounding box center [570, 401] width 351 height 34
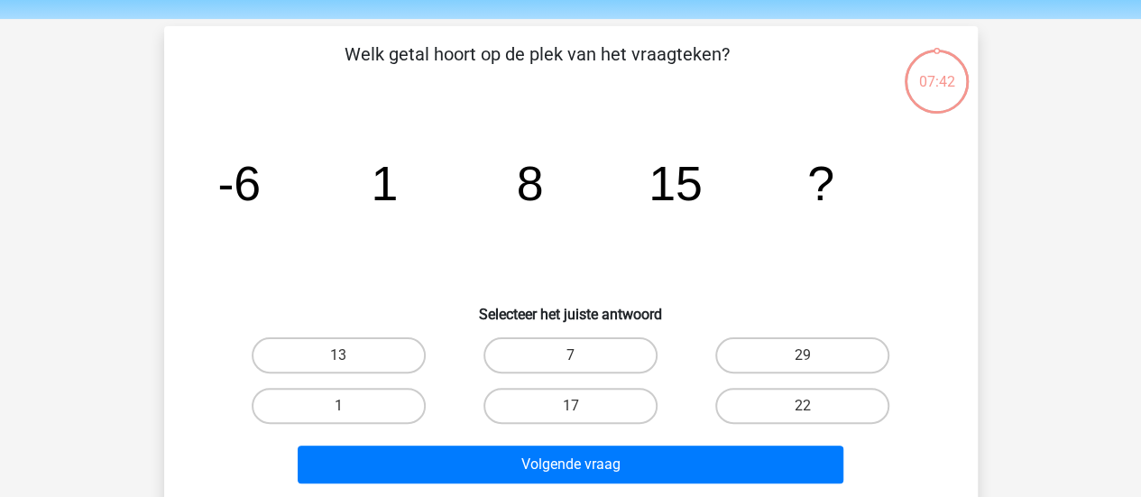
scroll to position [58, 0]
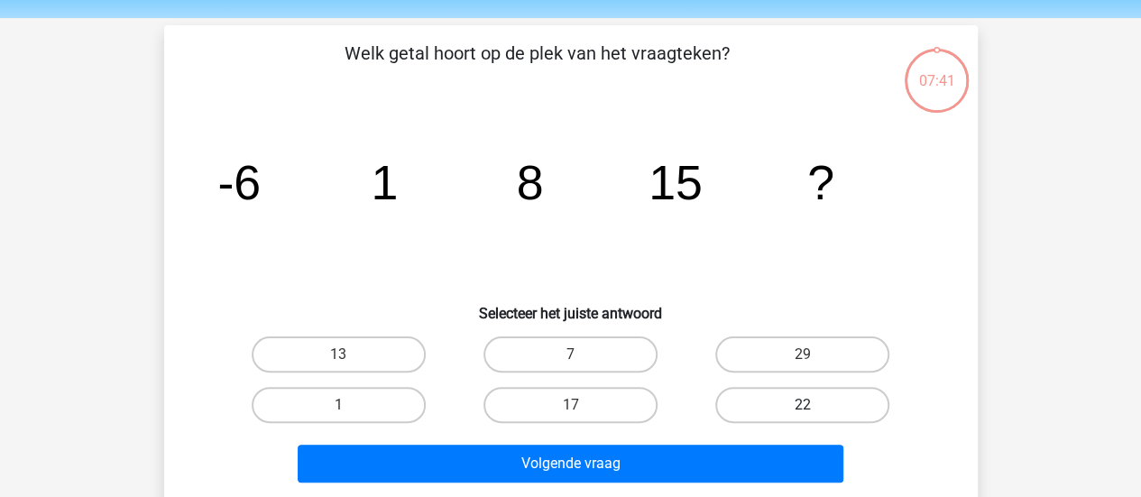
click at [785, 405] on label "22" at bounding box center [802, 405] width 174 height 36
click at [803, 405] on input "22" at bounding box center [809, 411] width 12 height 12
radio input "true"
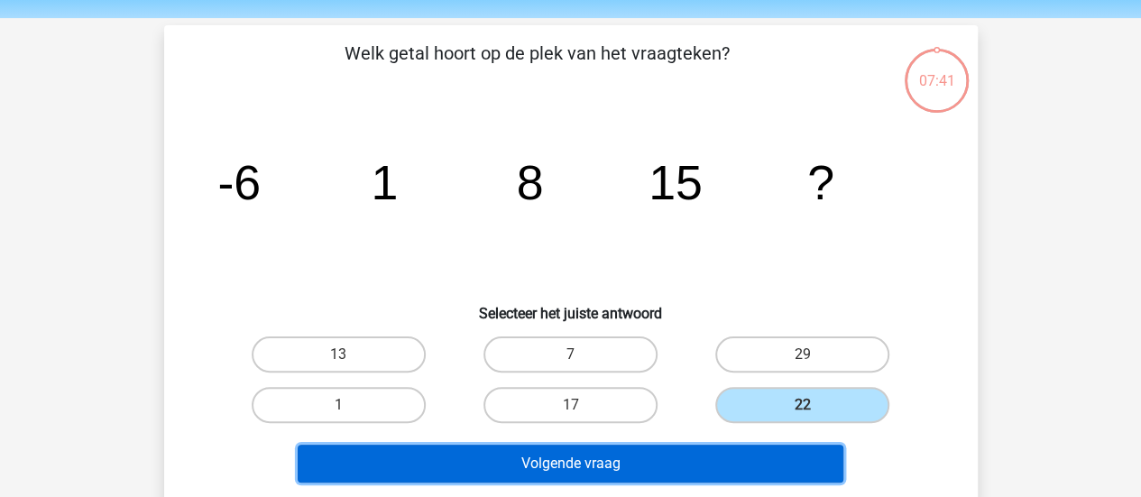
click at [705, 471] on button "Volgende vraag" at bounding box center [571, 464] width 546 height 38
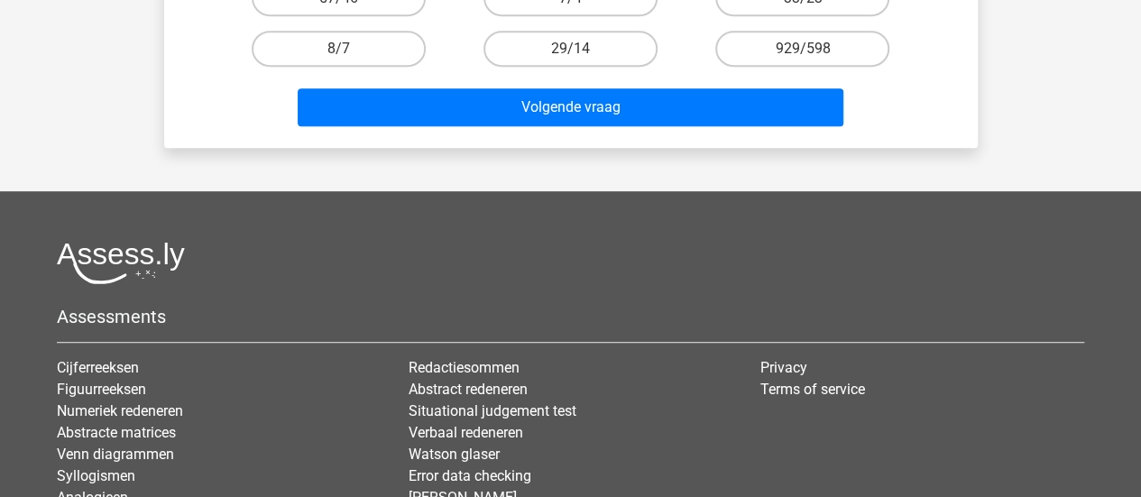
scroll to position [0, 0]
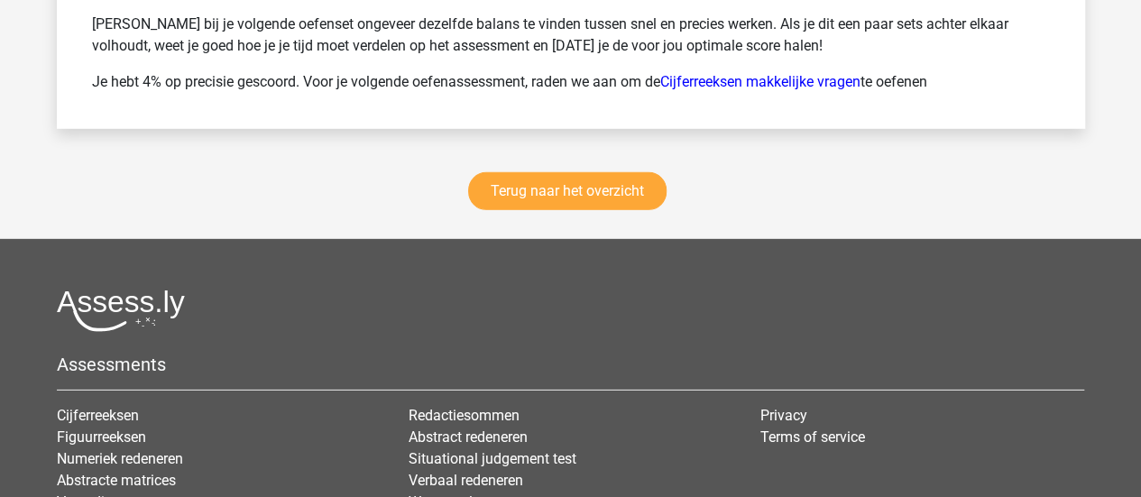
scroll to position [2432, 0]
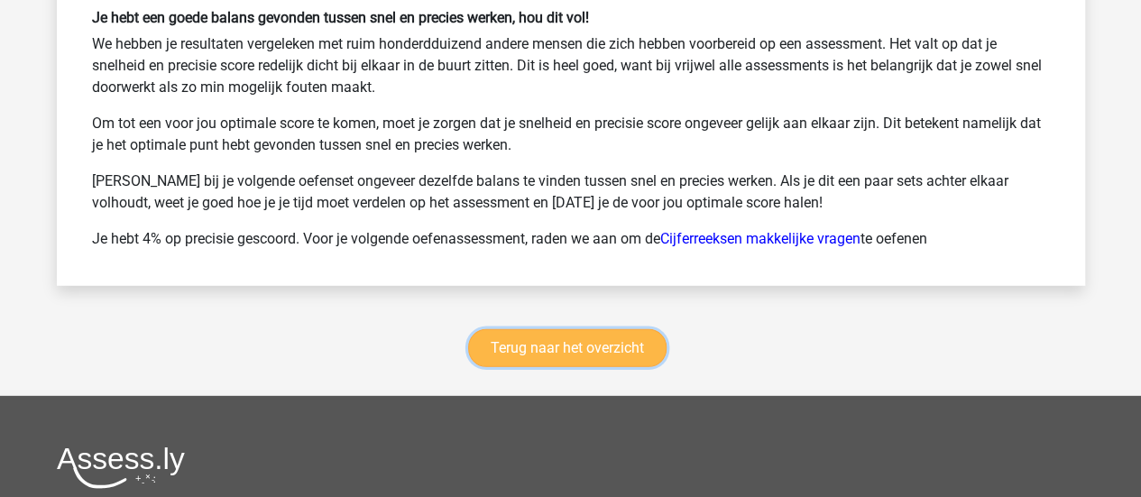
click at [509, 353] on link "Terug naar het overzicht" at bounding box center [567, 348] width 198 height 38
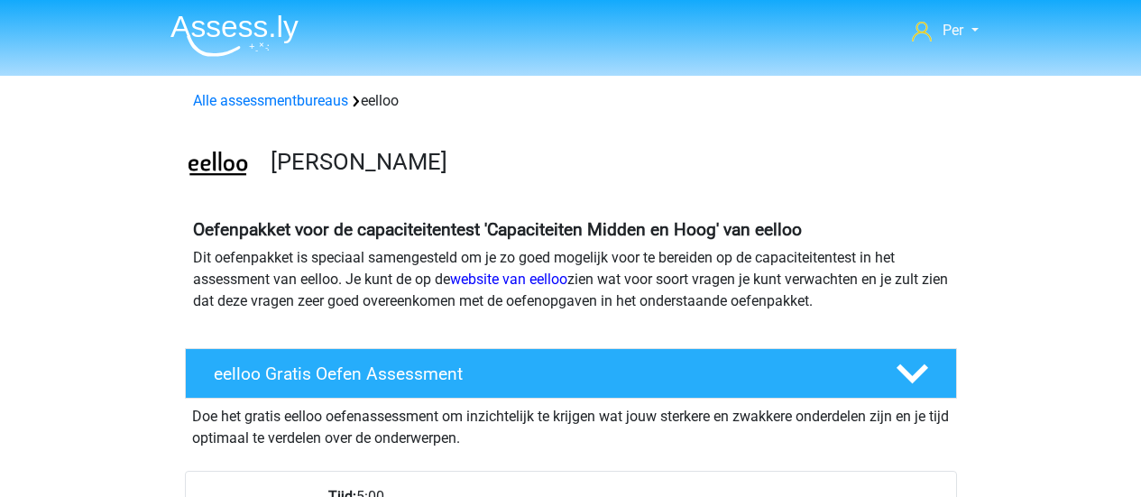
scroll to position [653, 0]
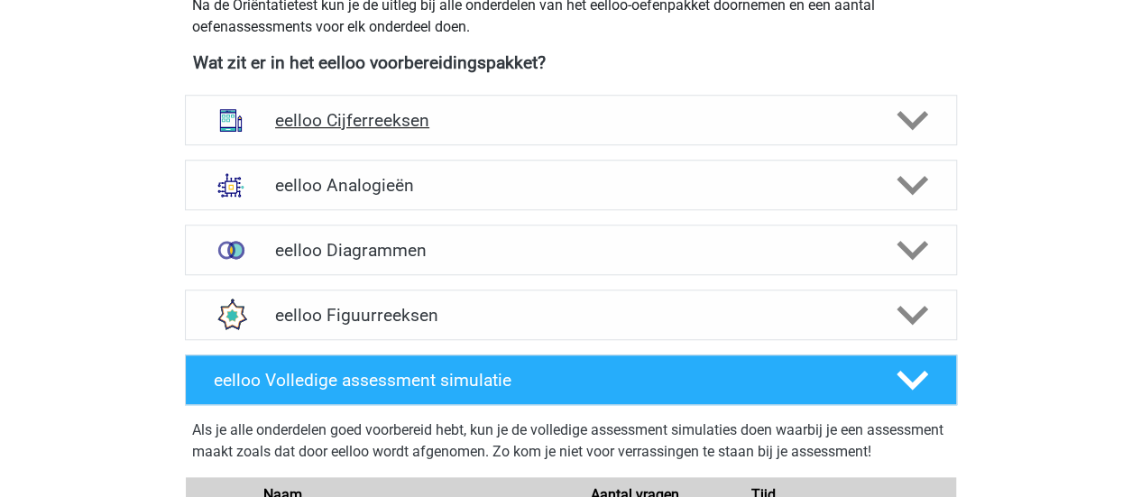
click at [485, 136] on div "eelloo Cijferreeksen" at bounding box center [571, 120] width 772 height 51
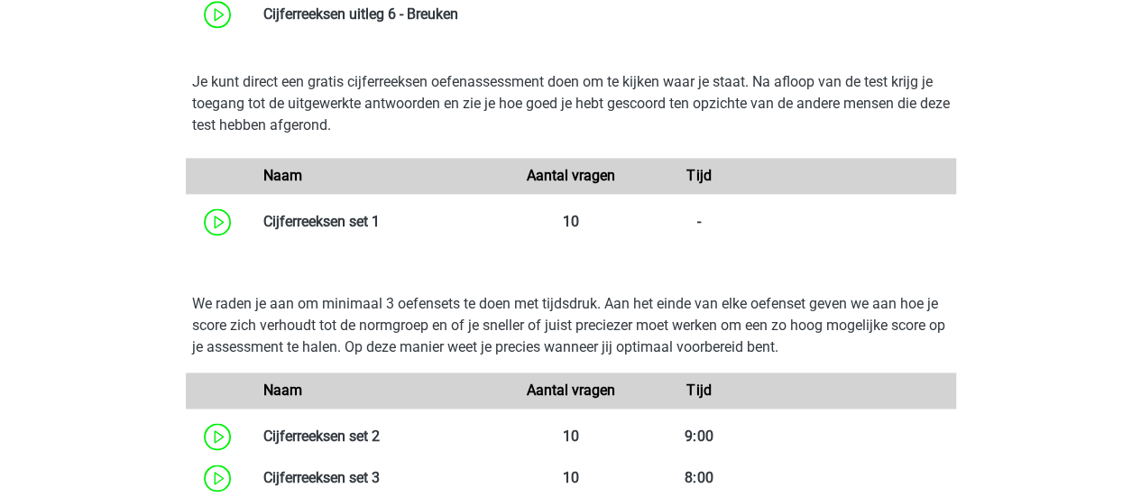
scroll to position [977, 0]
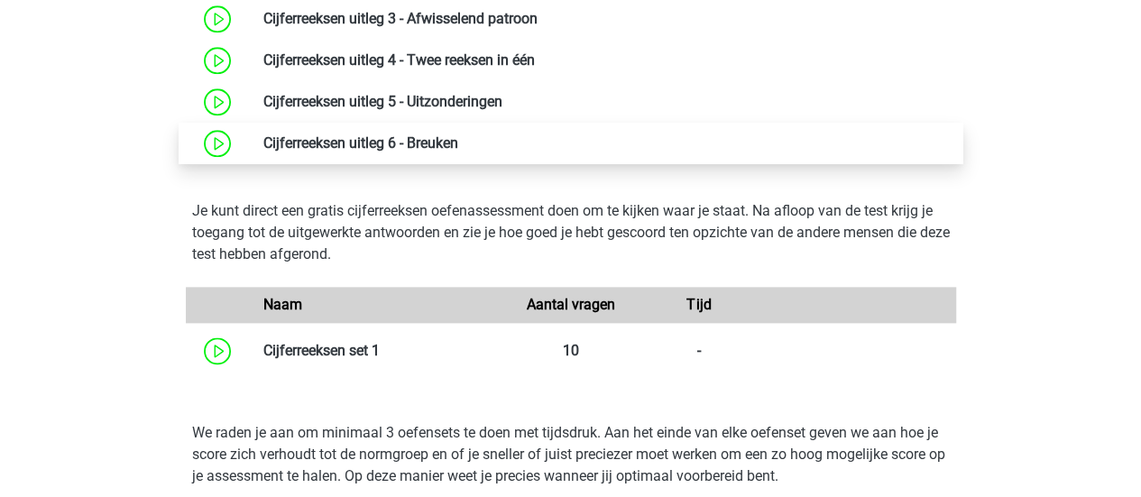
click at [458, 152] on link at bounding box center [458, 142] width 0 height 17
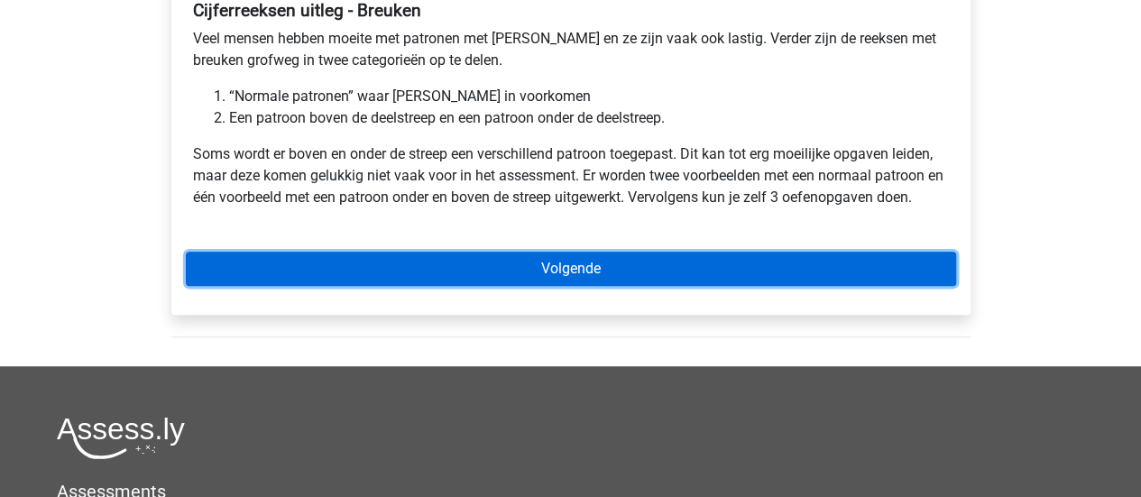
scroll to position [333, 0]
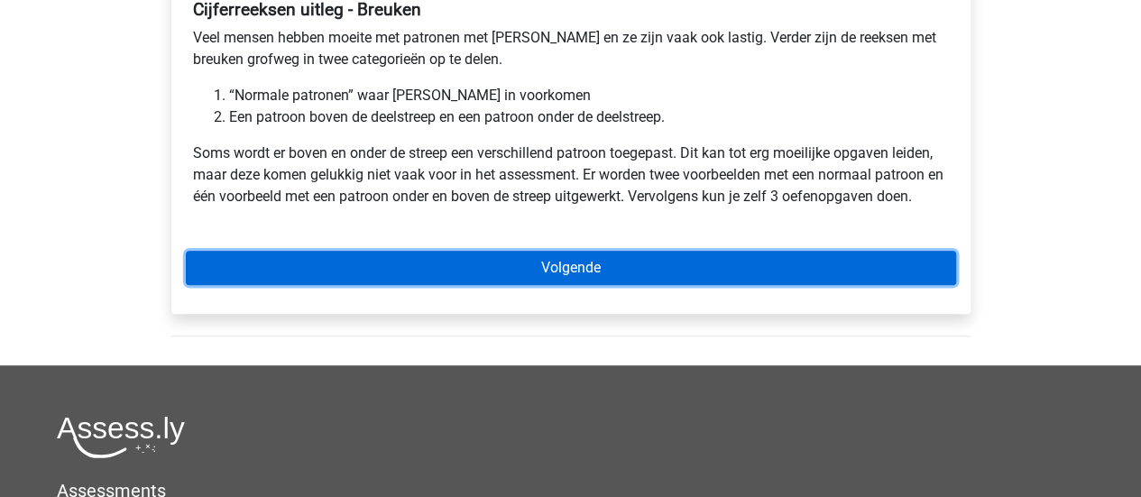
drag, startPoint x: 0, startPoint y: 0, endPoint x: 516, endPoint y: 253, distance: 574.4
click at [516, 253] on link "Volgende" at bounding box center [571, 268] width 770 height 34
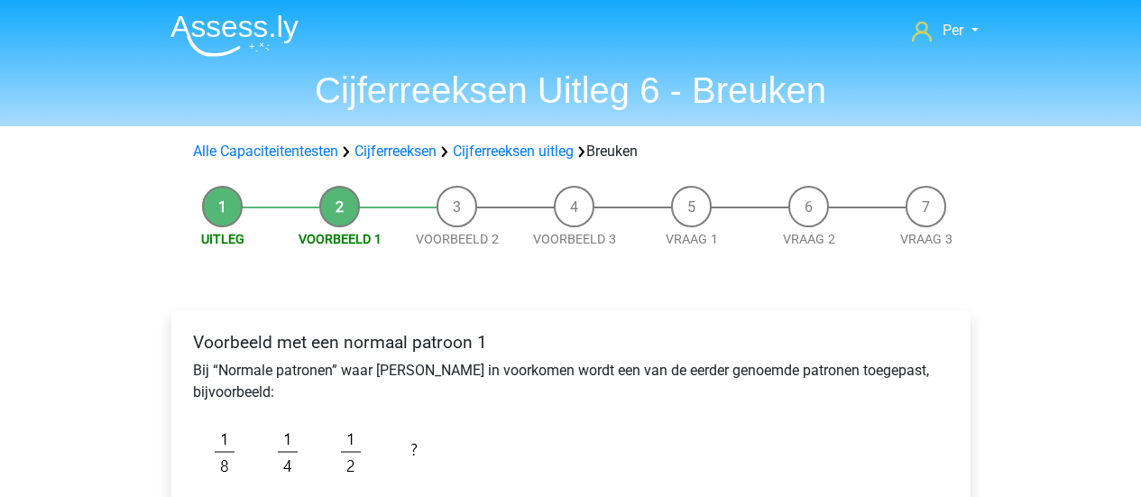
scroll to position [306, 0]
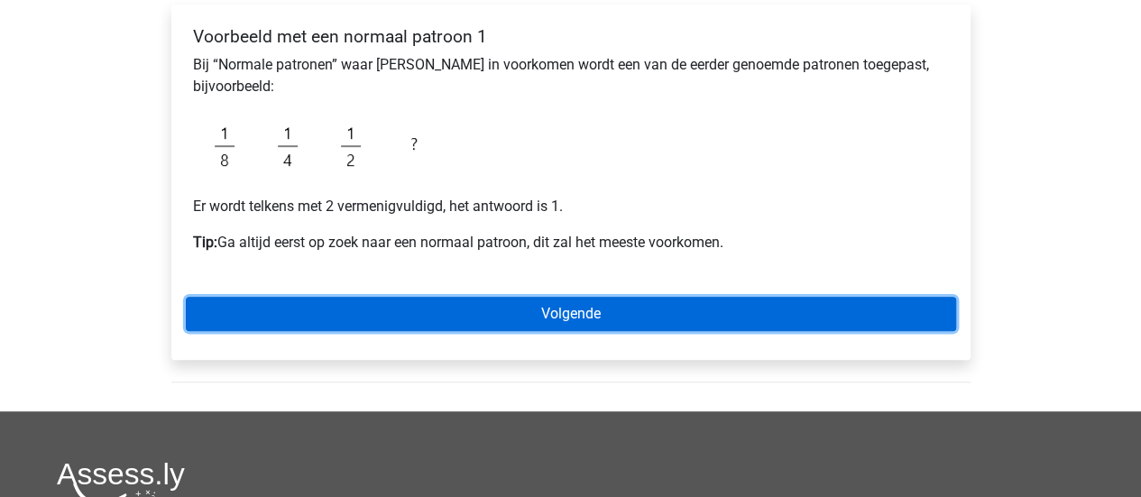
click at [526, 310] on link "Volgende" at bounding box center [571, 314] width 770 height 34
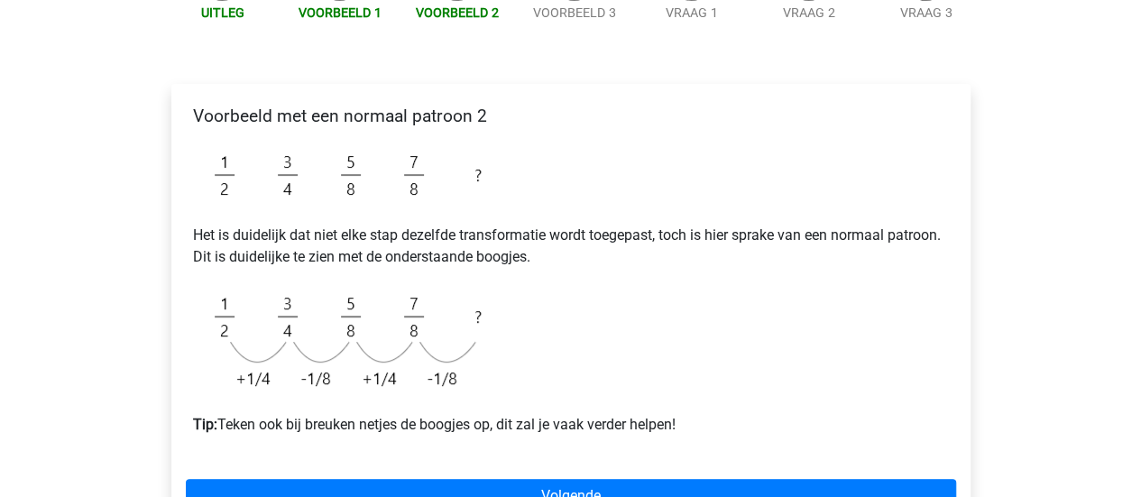
scroll to position [227, 0]
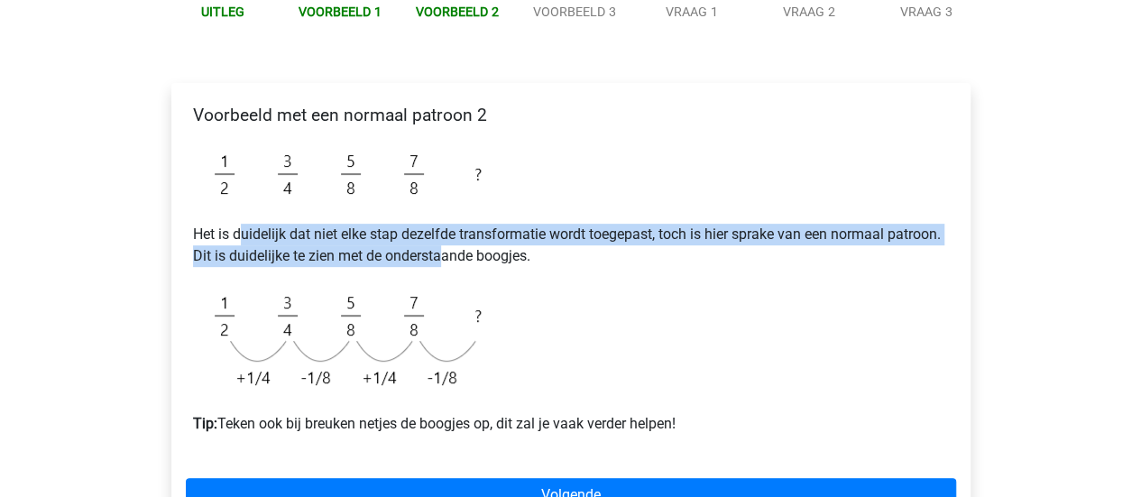
drag, startPoint x: 242, startPoint y: 239, endPoint x: 465, endPoint y: 248, distance: 223.8
click at [465, 248] on p "Het is duidelijk dat niet elke stap dezelfde transformatie wordt toegepast, toc…" at bounding box center [571, 245] width 756 height 43
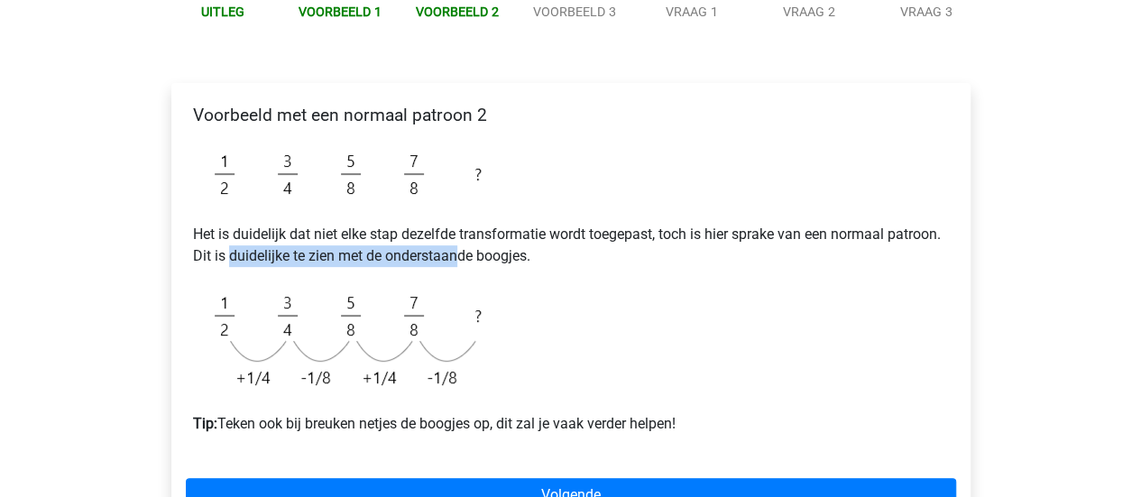
drag, startPoint x: 227, startPoint y: 253, endPoint x: 455, endPoint y: 256, distance: 228.2
click at [455, 256] on p "Het is duidelijk dat niet elke stap dezelfde transformatie wordt toegepast, toc…" at bounding box center [571, 245] width 756 height 43
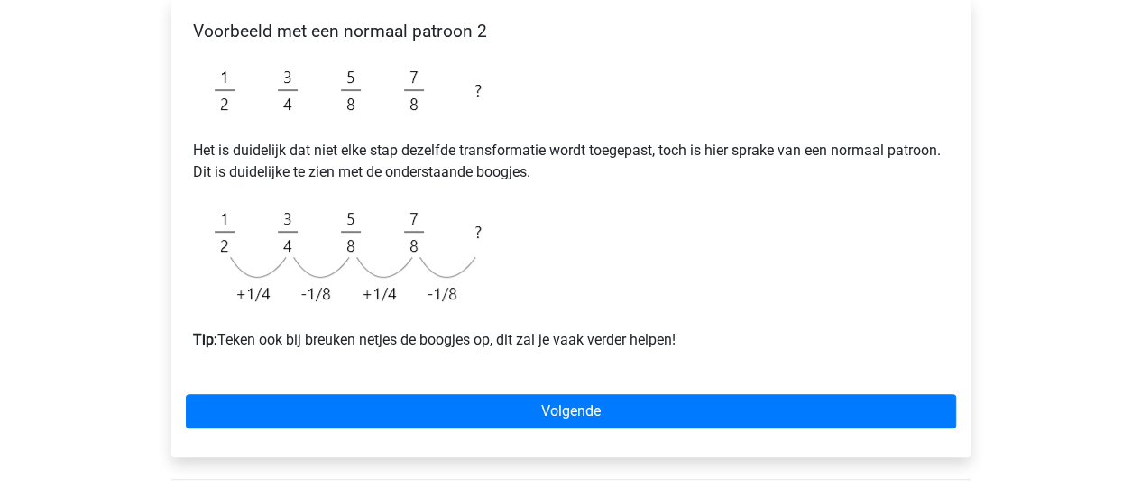
scroll to position [312, 0]
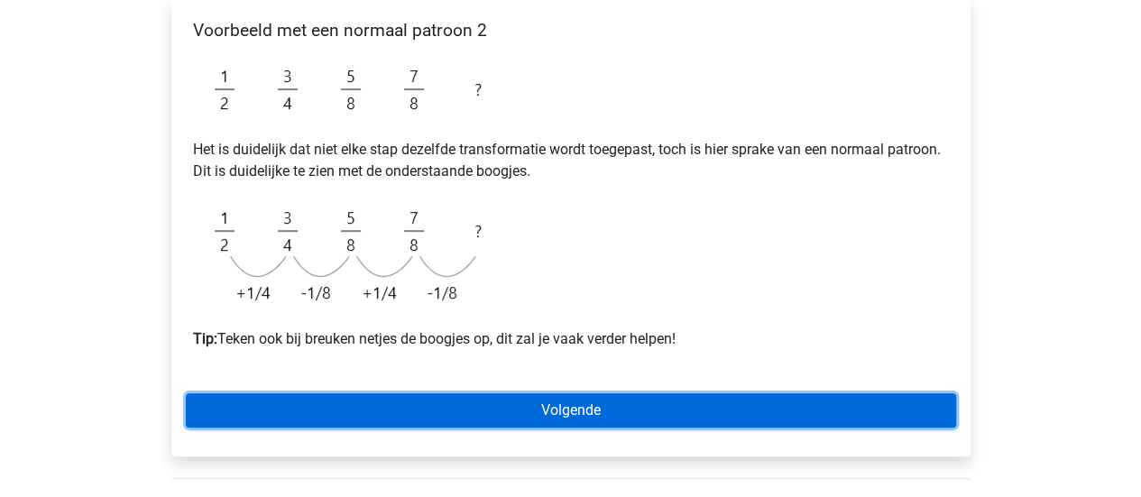
click at [559, 417] on link "Volgende" at bounding box center [571, 410] width 770 height 34
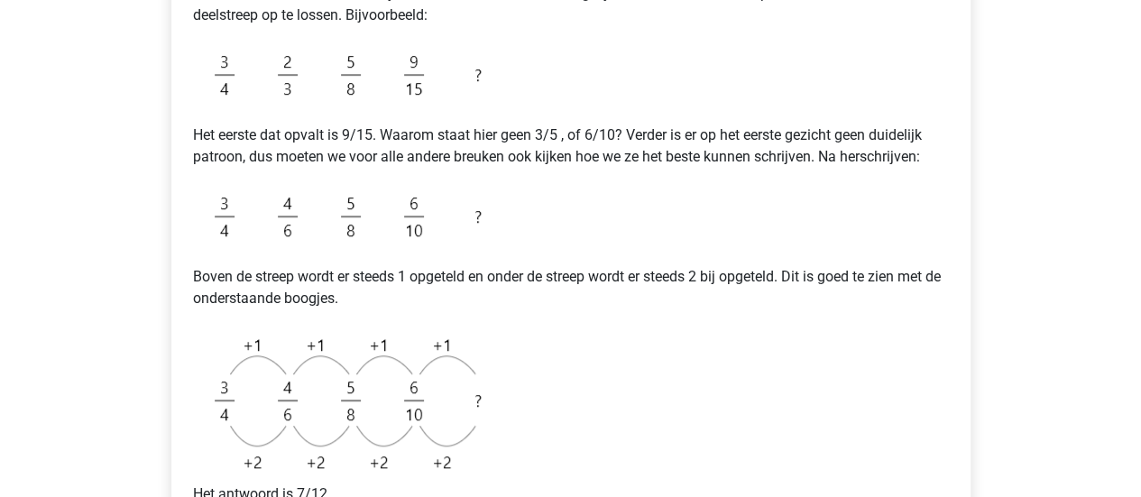
scroll to position [447, 0]
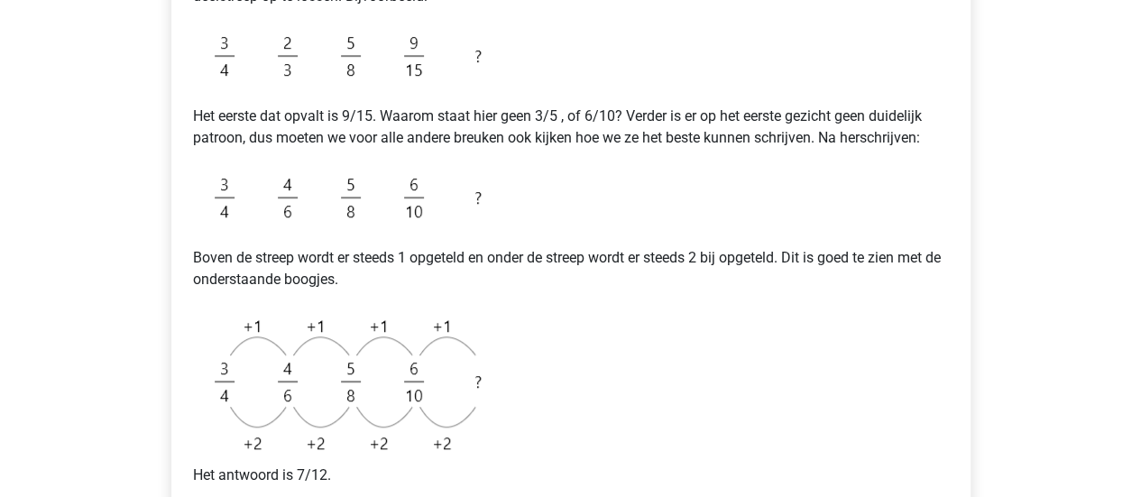
click at [559, 417] on div "Voorbeeld met een patroon boven de streep en een patroon onder de streep Scan e…" at bounding box center [571, 232] width 770 height 710
